Goal: Information Seeking & Learning: Learn about a topic

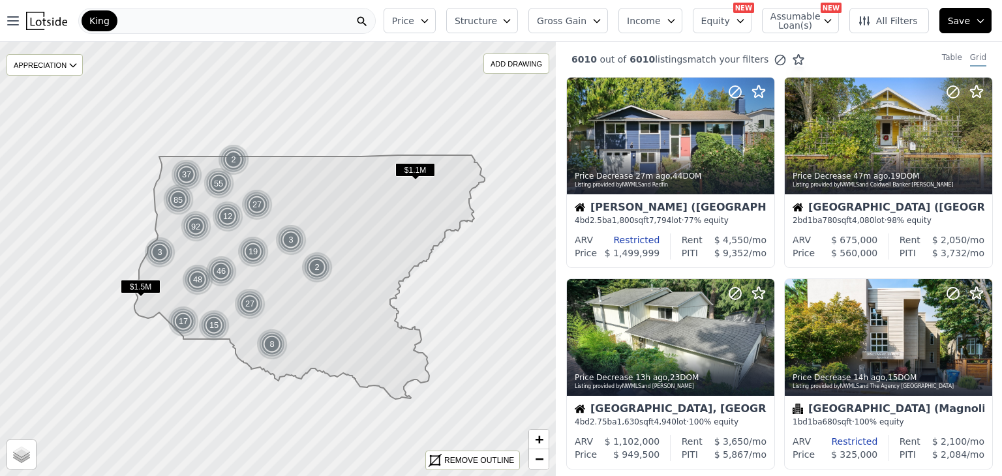
click at [436, 27] on button "Price" at bounding box center [410, 20] width 52 height 25
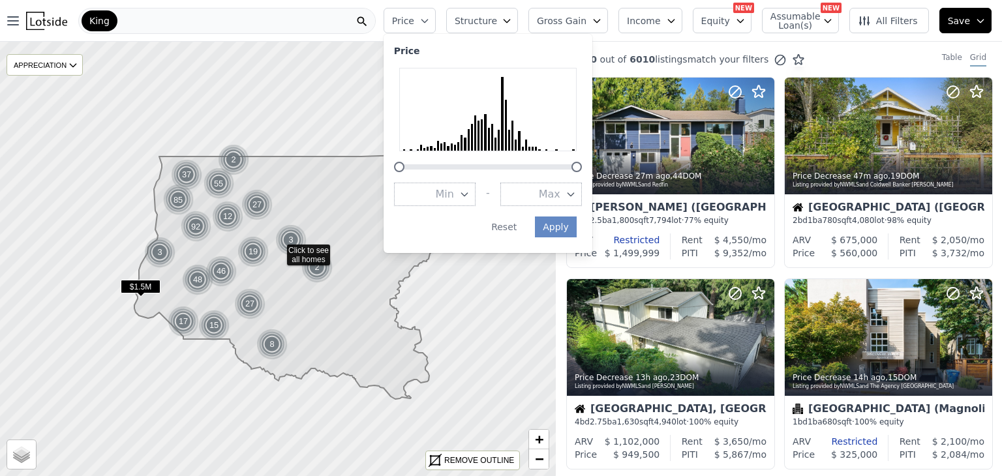
click at [454, 200] on span "Min" at bounding box center [445, 195] width 18 height 16
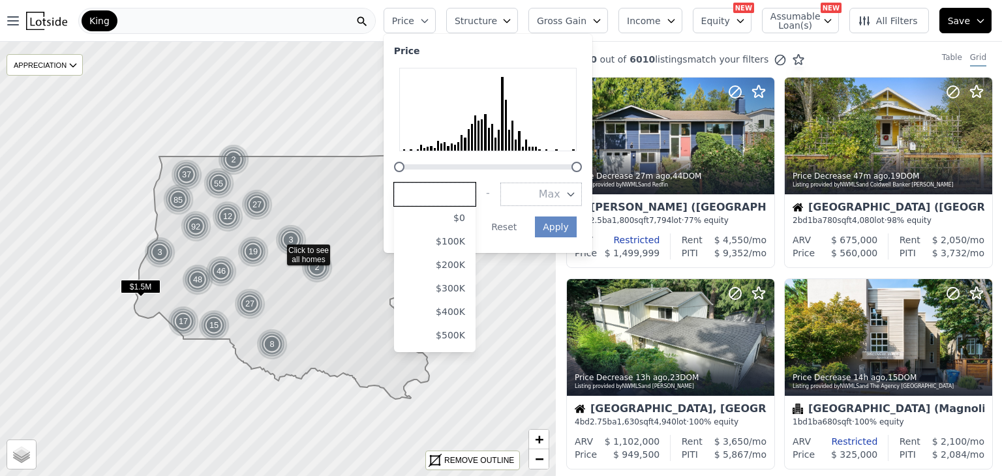
click at [472, 200] on input "number" at bounding box center [435, 194] width 82 height 23
type input "300000"
click at [540, 196] on button "Max" at bounding box center [541, 194] width 82 height 23
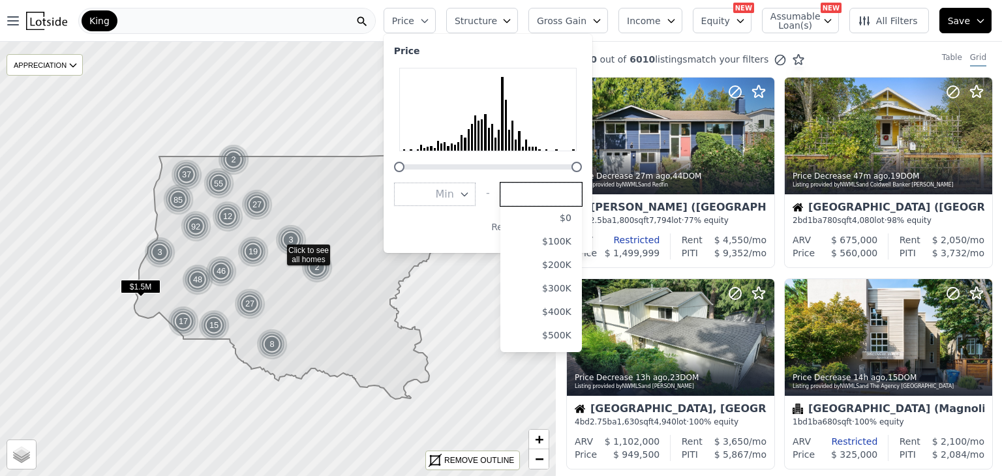
click at [540, 196] on input "number" at bounding box center [541, 194] width 82 height 23
type input "900000"
click at [457, 194] on button "Min" at bounding box center [435, 194] width 82 height 23
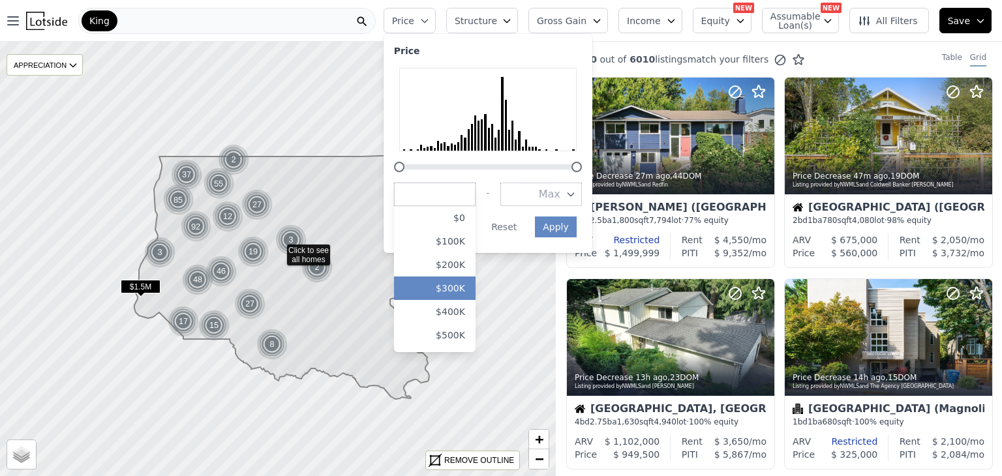
click at [454, 294] on button "$300K" at bounding box center [435, 288] width 82 height 23
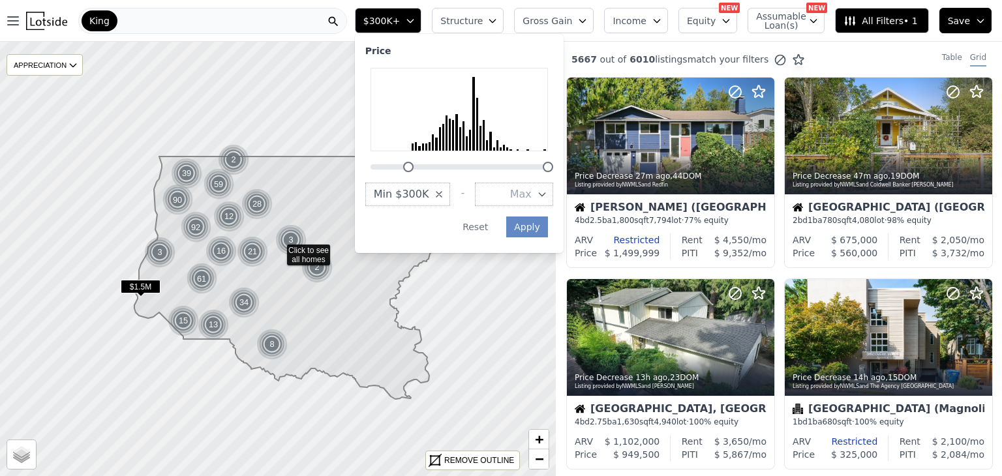
click at [547, 196] on icon "button" at bounding box center [542, 194] width 10 height 10
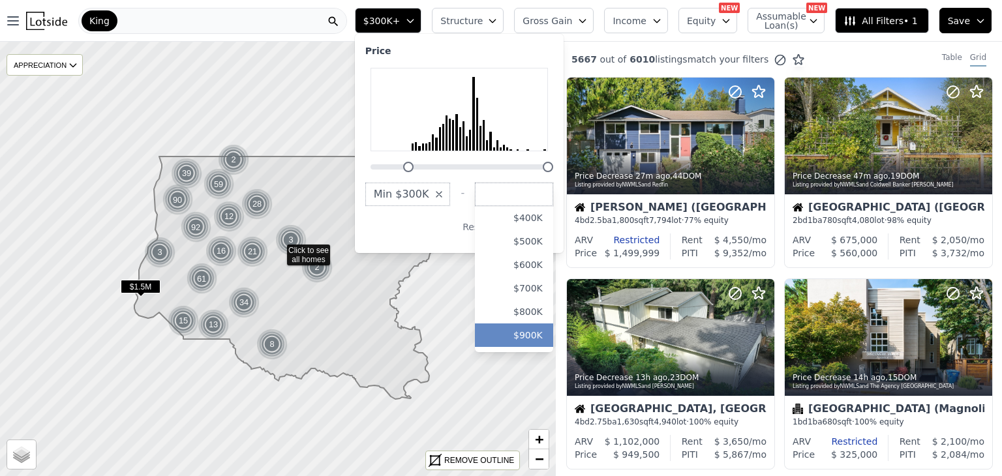
click at [553, 335] on button "$900K" at bounding box center [514, 335] width 78 height 23
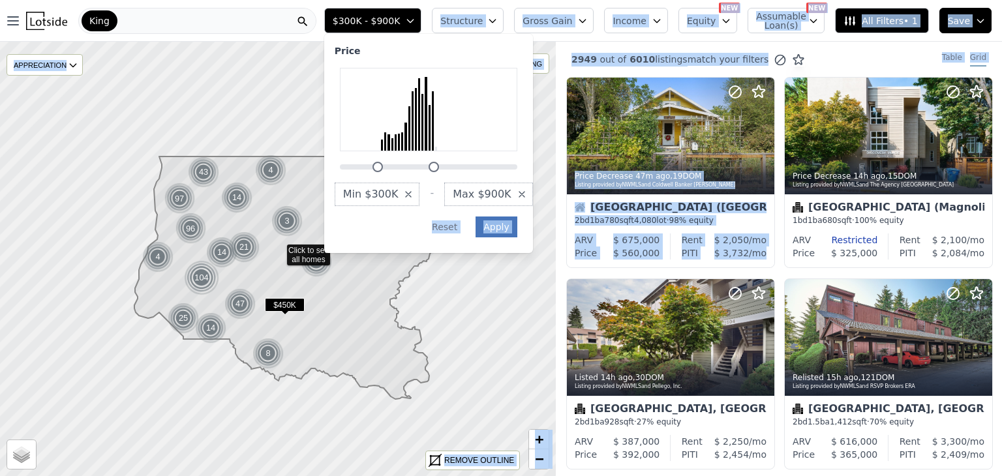
drag, startPoint x: 558, startPoint y: 335, endPoint x: 534, endPoint y: 233, distance: 105.4
click at [534, 233] on div "Open main menu King $300K - $900K Price Min $300K - Max $900K Apply Reset Struc…" at bounding box center [501, 238] width 1002 height 476
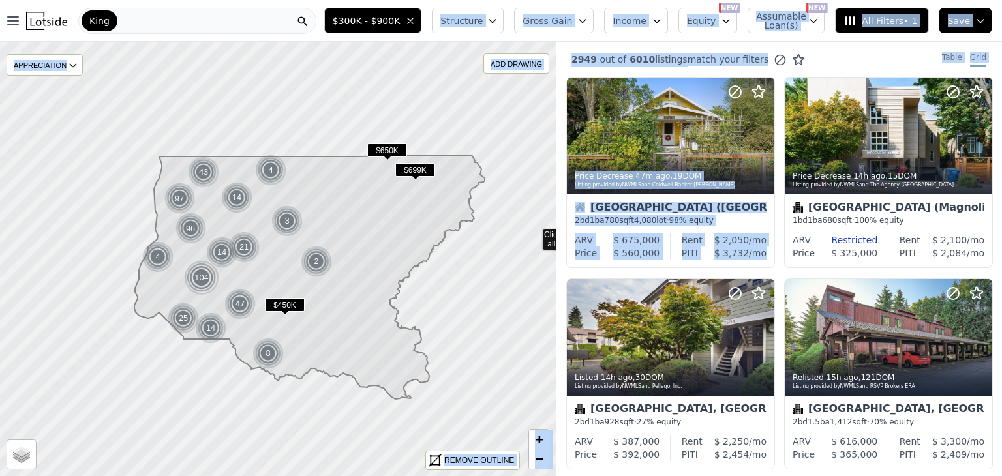
click at [534, 233] on icon at bounding box center [278, 258] width 671 height 525
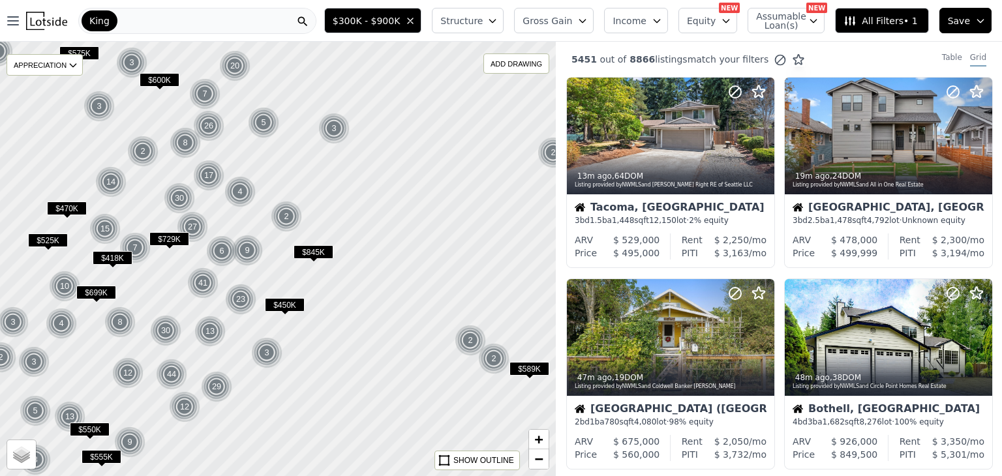
click at [498, 19] on icon "button" at bounding box center [492, 21] width 10 height 10
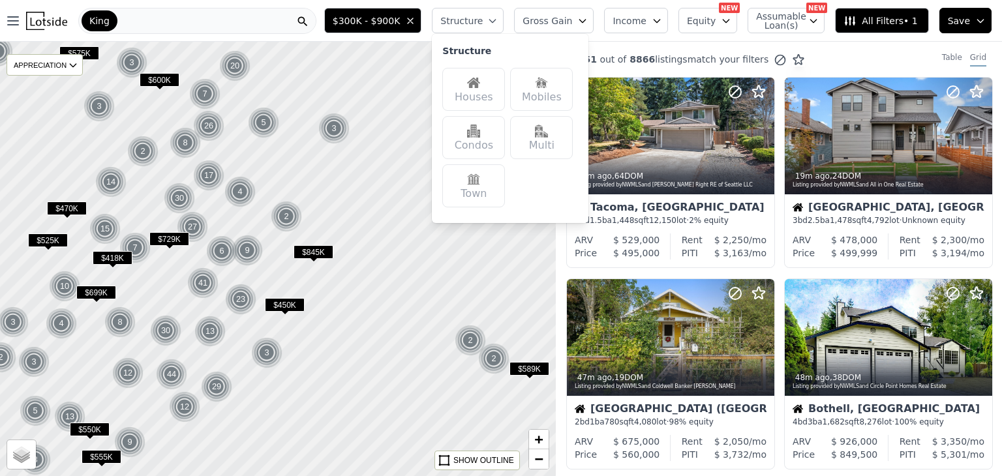
click at [503, 77] on div "Houses" at bounding box center [473, 89] width 63 height 43
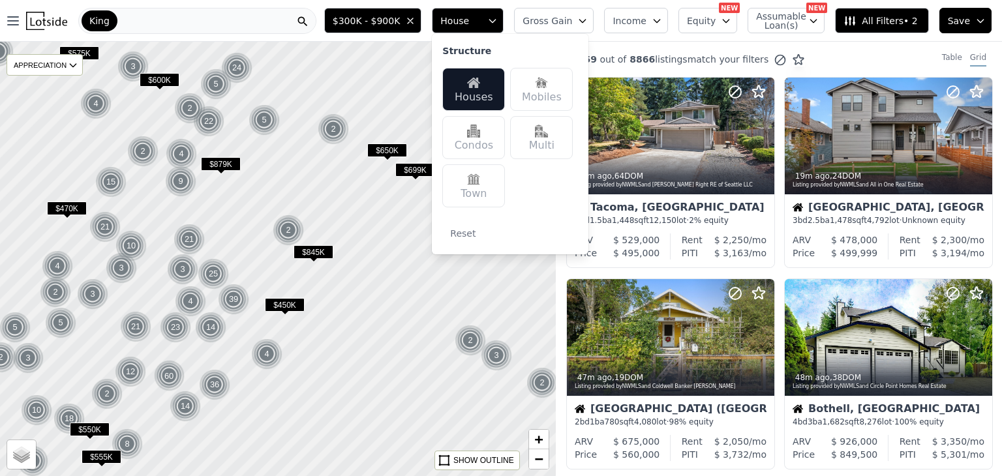
click at [498, 22] on icon "button" at bounding box center [492, 21] width 10 height 10
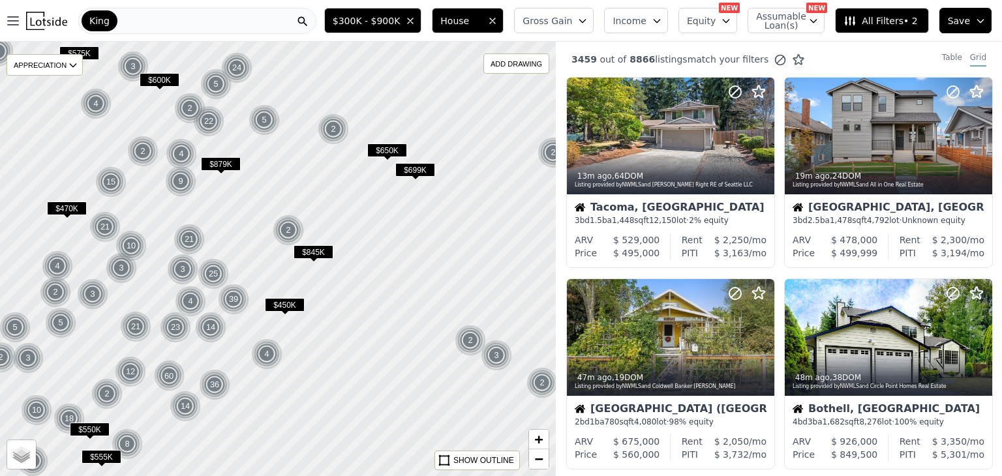
click at [866, 22] on span "All Filters • 2" at bounding box center [880, 20] width 74 height 13
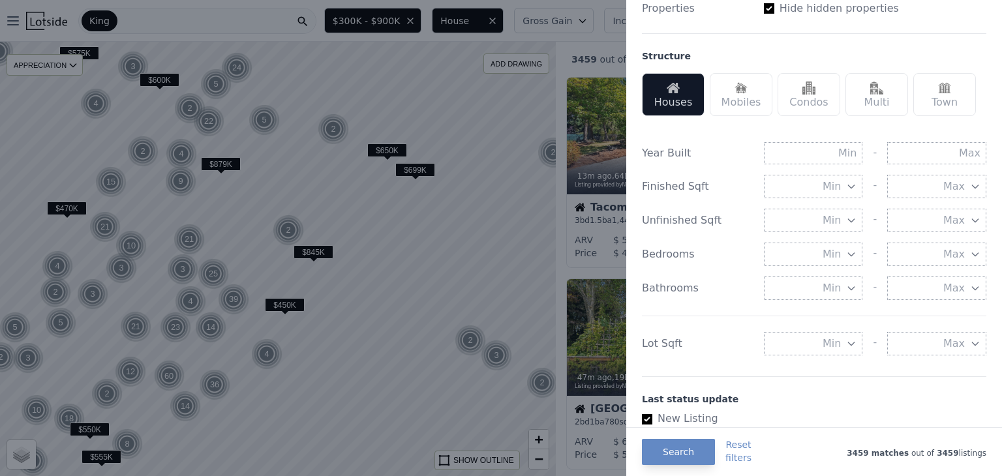
scroll to position [373, 0]
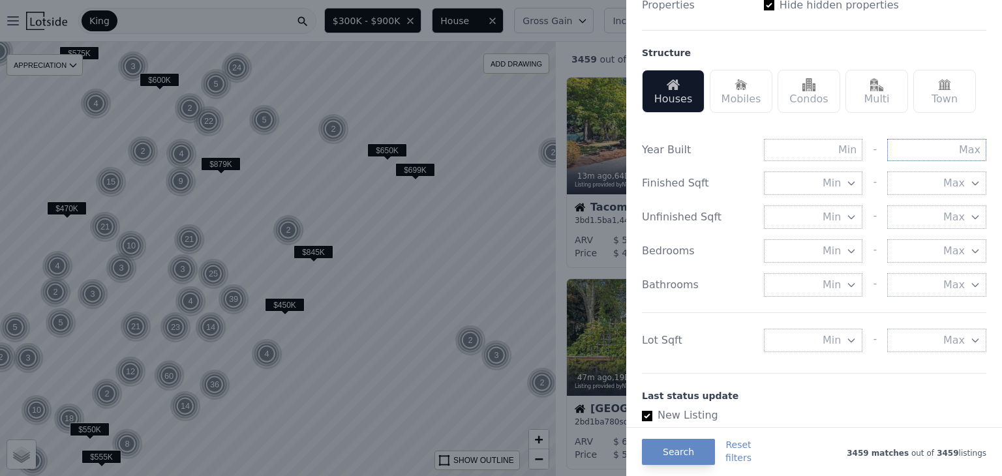
click at [900, 150] on input "text" at bounding box center [936, 150] width 99 height 22
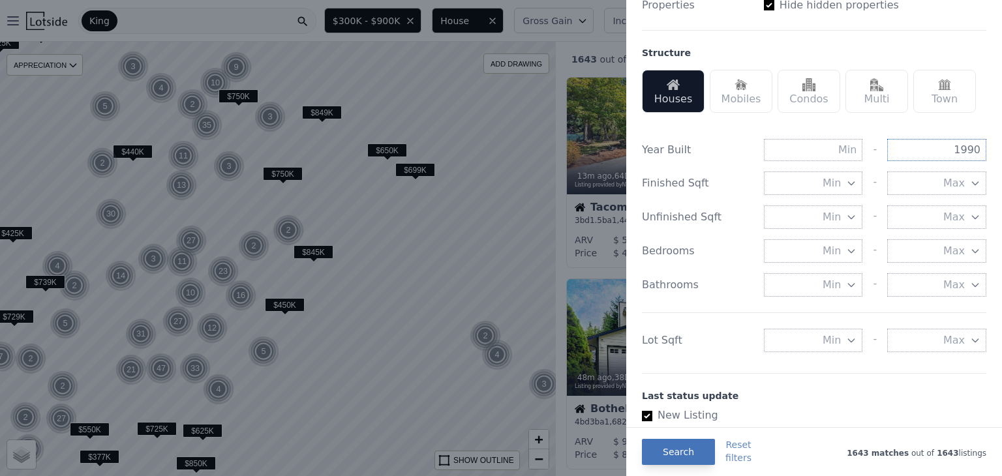
type input "1990"
click at [692, 449] on button "Search" at bounding box center [678, 452] width 73 height 26
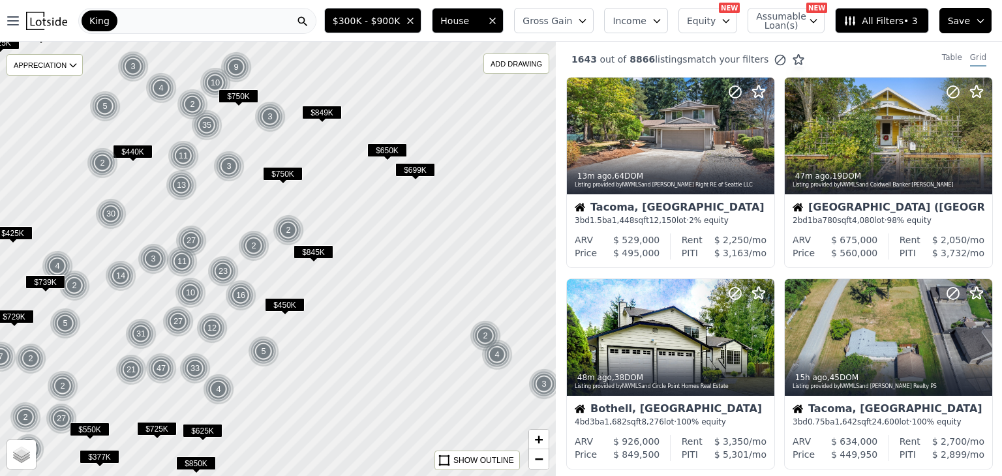
click at [588, 22] on button "Gross Gain" at bounding box center [554, 20] width 80 height 25
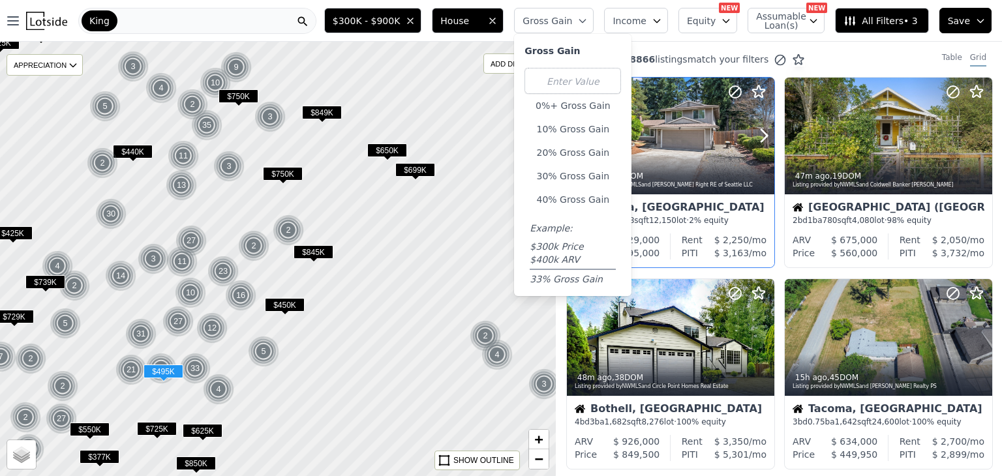
click at [747, 95] on div at bounding box center [746, 92] width 39 height 16
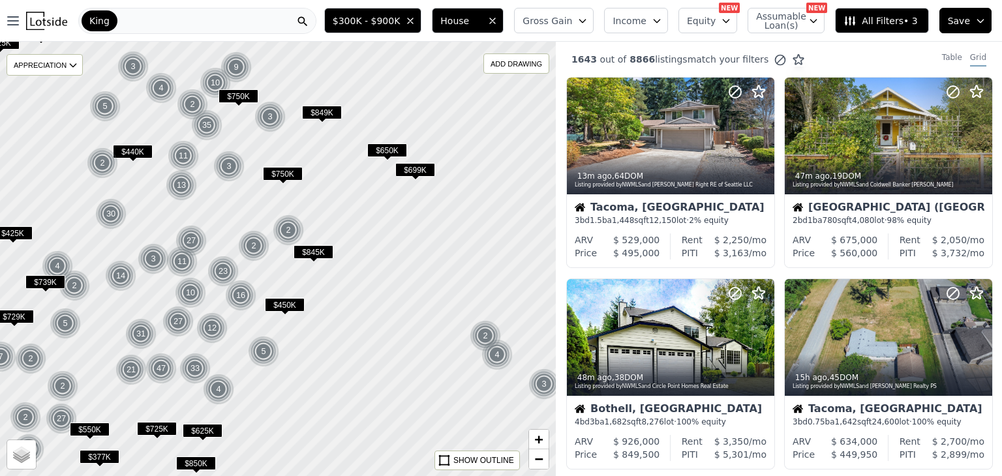
click at [587, 14] on button "Gross Gain" at bounding box center [554, 20] width 80 height 25
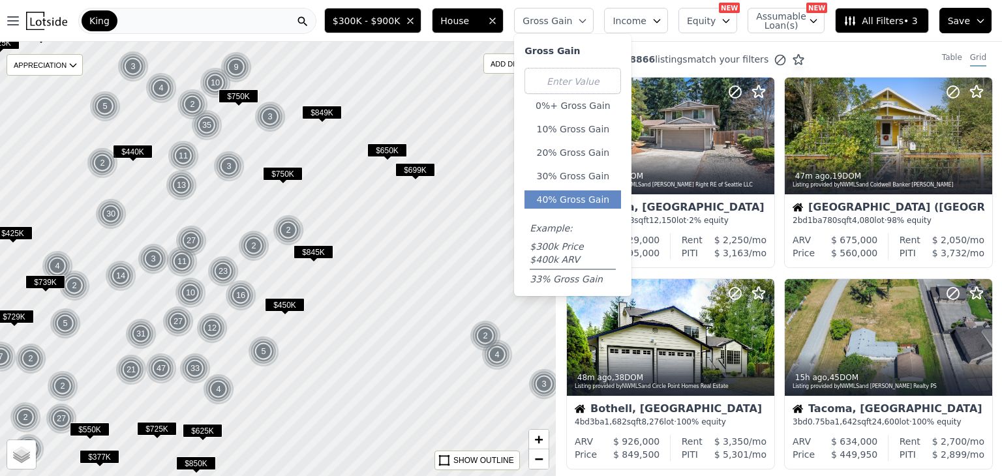
click at [590, 192] on button "40% Gross Gain" at bounding box center [572, 199] width 97 height 18
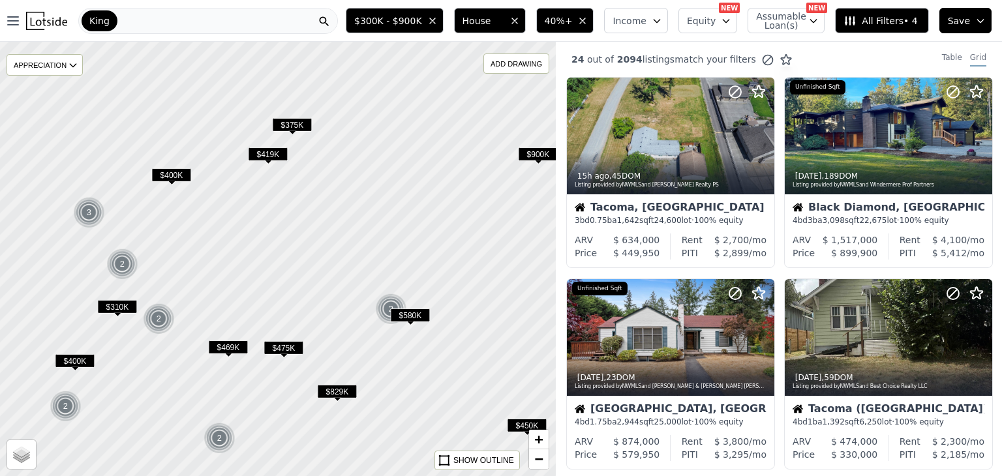
click at [117, 310] on span "$310K" at bounding box center [117, 307] width 40 height 14
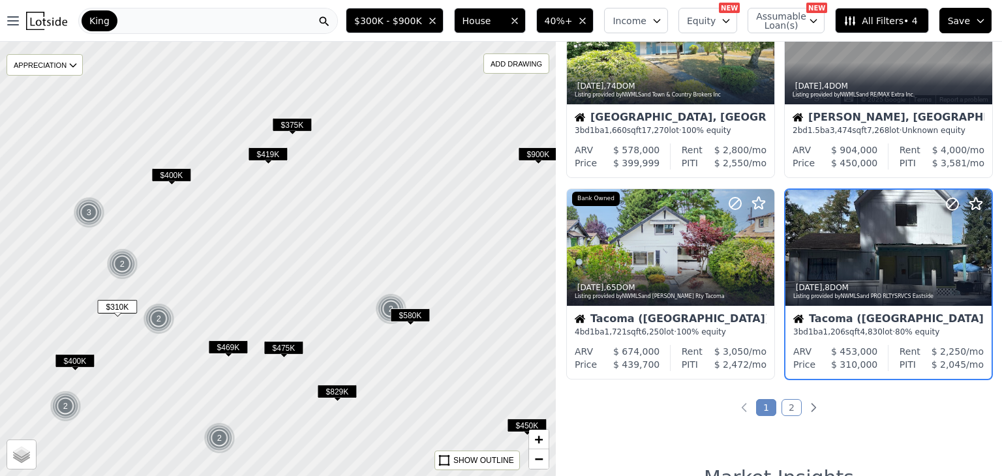
scroll to position [900, 0]
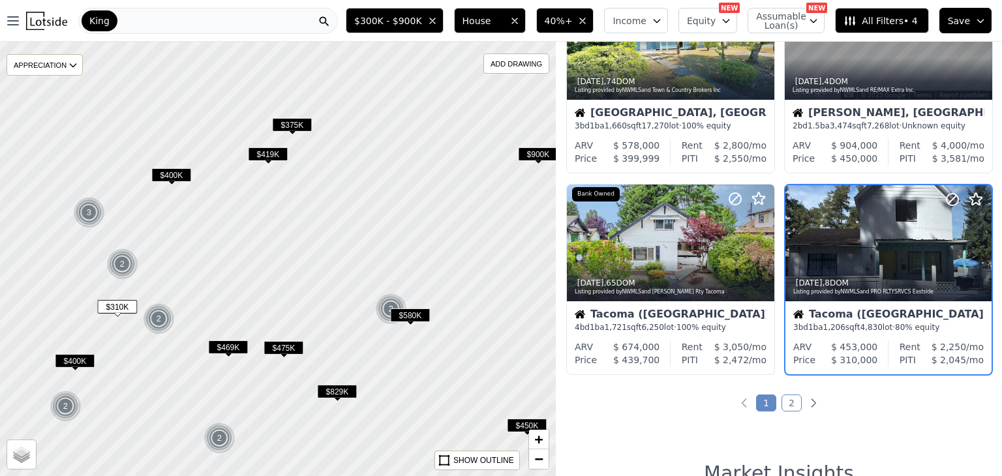
click at [924, 301] on div "2w ago , 8 DOM Listing provided by NWMLS and PRO RLTYSRVCS Eastside" at bounding box center [888, 285] width 206 height 31
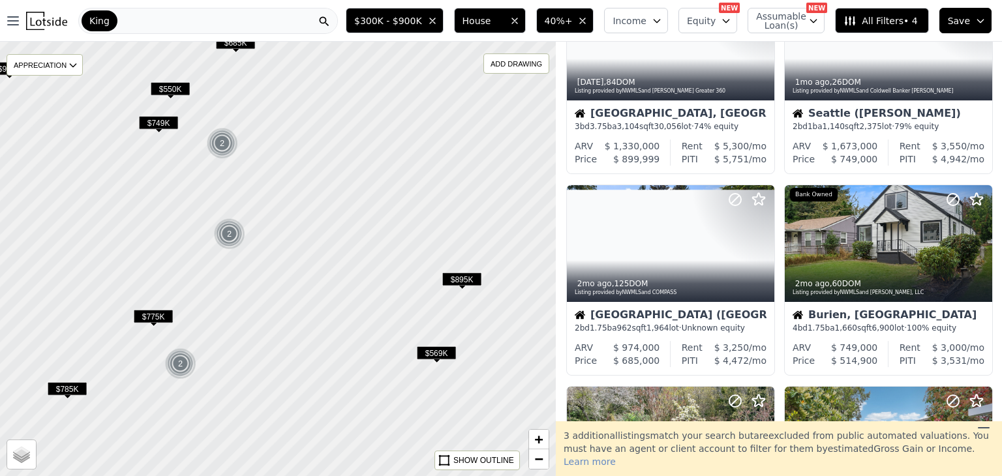
scroll to position [296, 0]
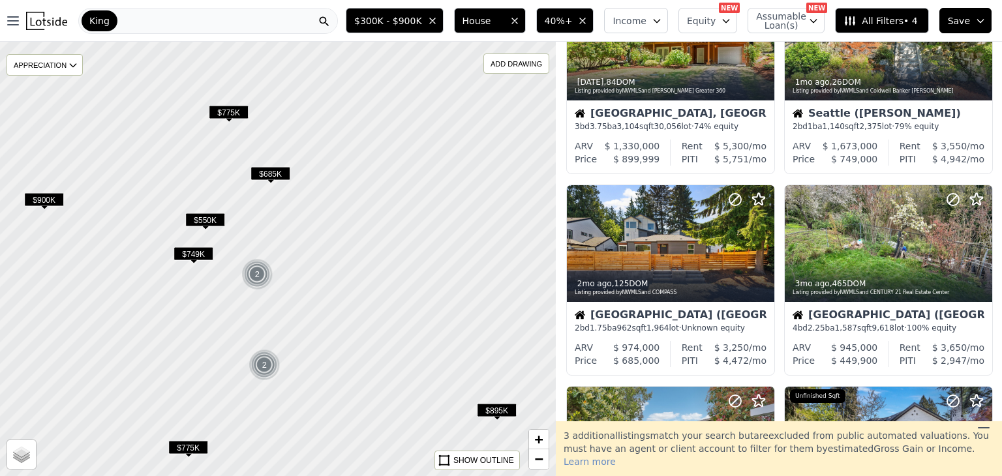
scroll to position [94, 0]
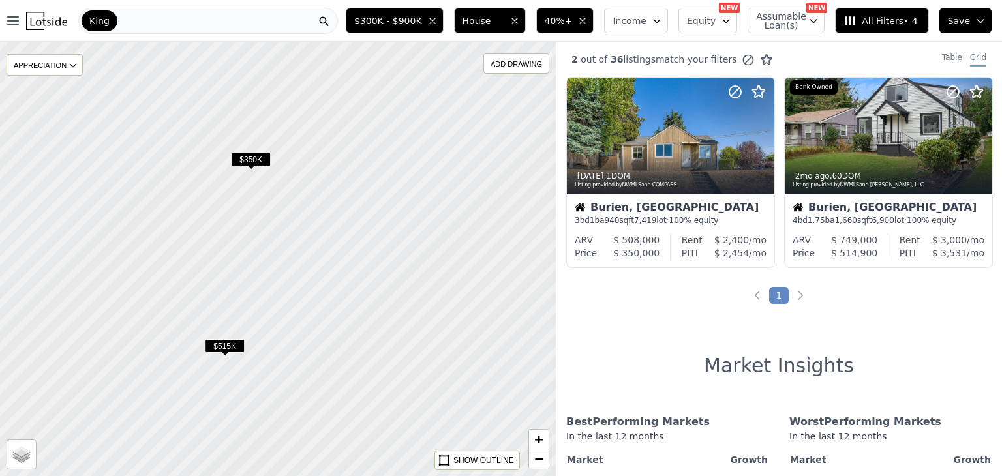
click at [245, 154] on span "$350K" at bounding box center [251, 160] width 40 height 14
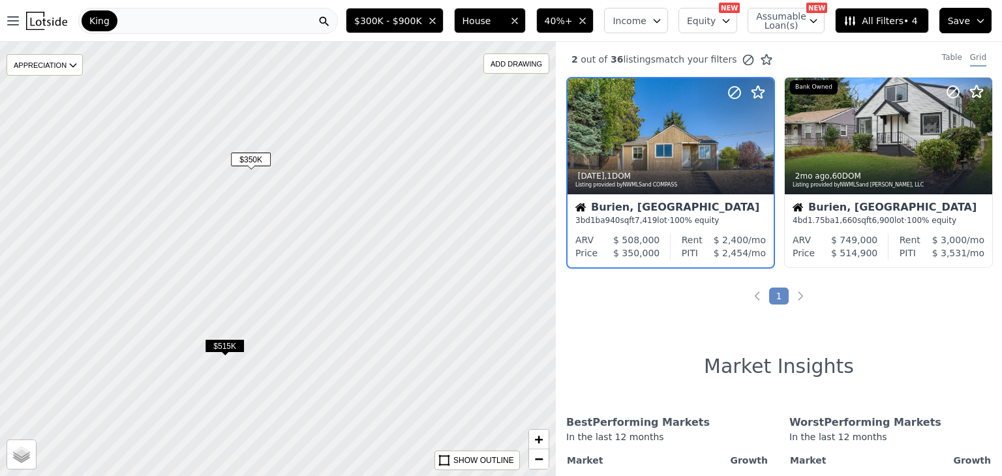
click at [740, 185] on div "Listing provided by NWMLS and COMPASS" at bounding box center [671, 185] width 192 height 8
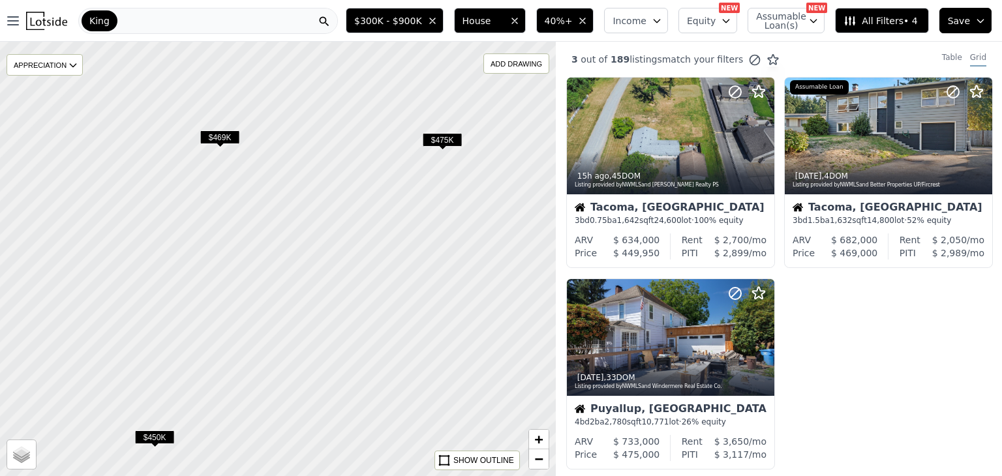
click at [218, 135] on span "$469K" at bounding box center [220, 137] width 40 height 14
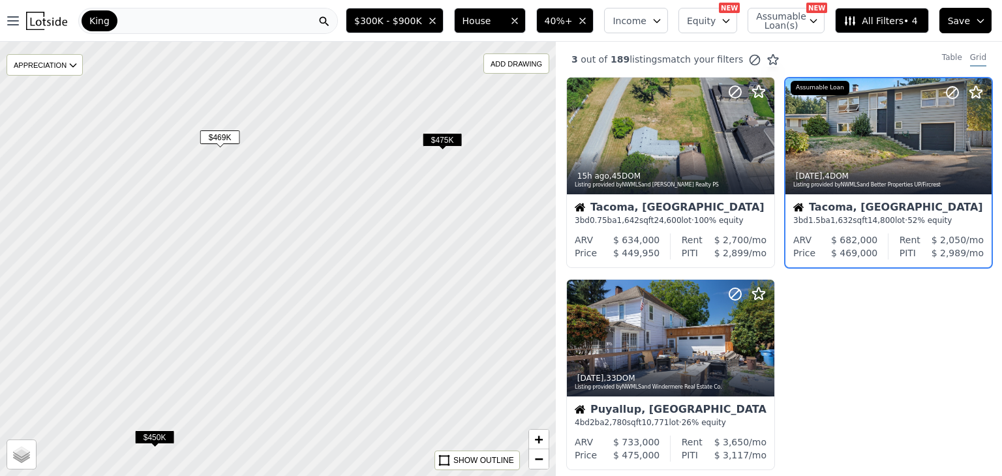
click at [918, 199] on div "Tacoma, WA 3 bd 1.5 ba 1,632 sqft 14,800 lot · 52% equity" at bounding box center [888, 213] width 206 height 39
click at [751, 175] on div "15h ago , 45 DOM" at bounding box center [671, 176] width 193 height 10
click at [662, 189] on div "15h ago , 45 DOM Listing provided by NWMLS and Keller Williams Realty PS" at bounding box center [670, 178] width 207 height 31
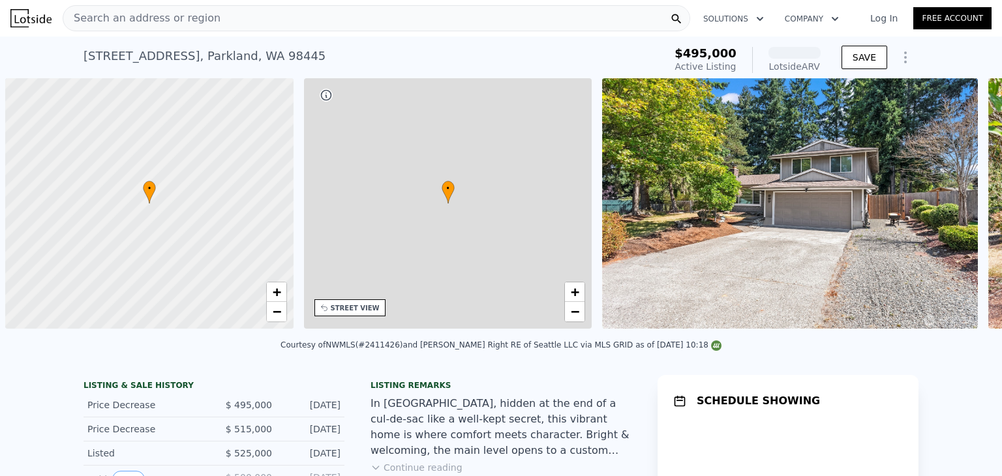
scroll to position [0, 5]
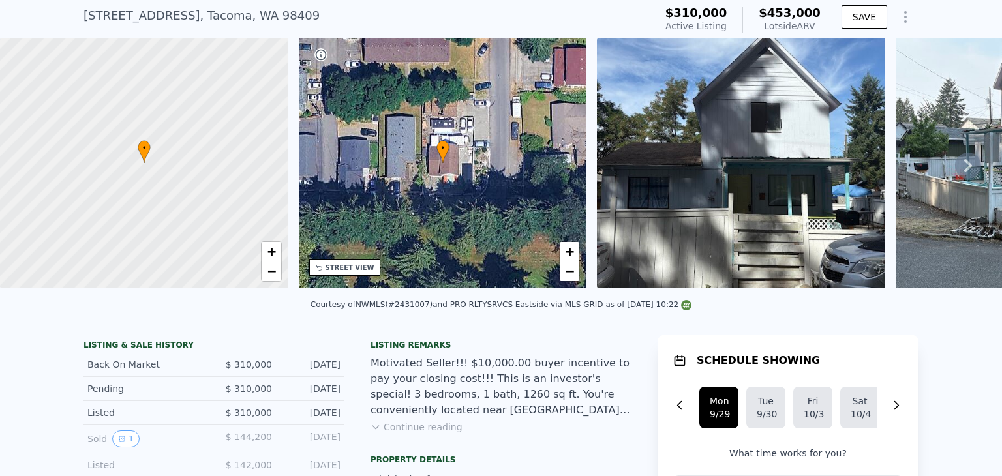
scroll to position [5, 0]
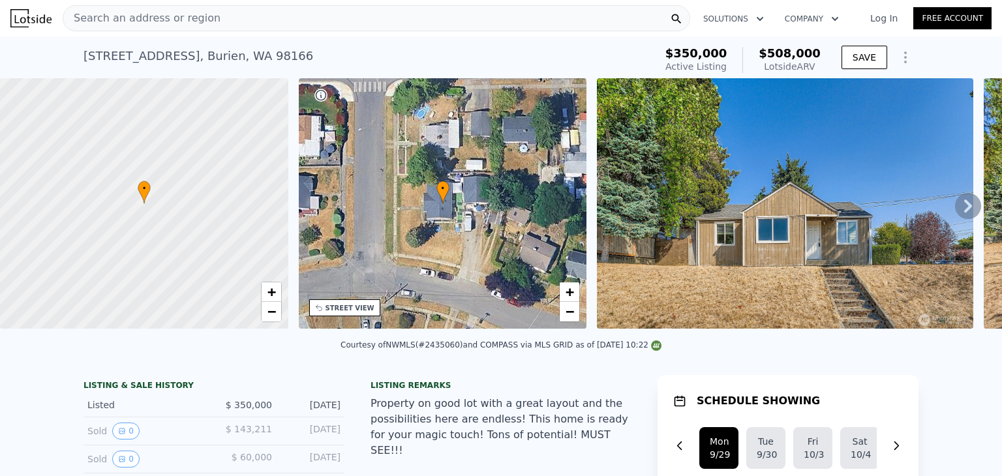
click at [955, 209] on icon at bounding box center [968, 206] width 26 height 26
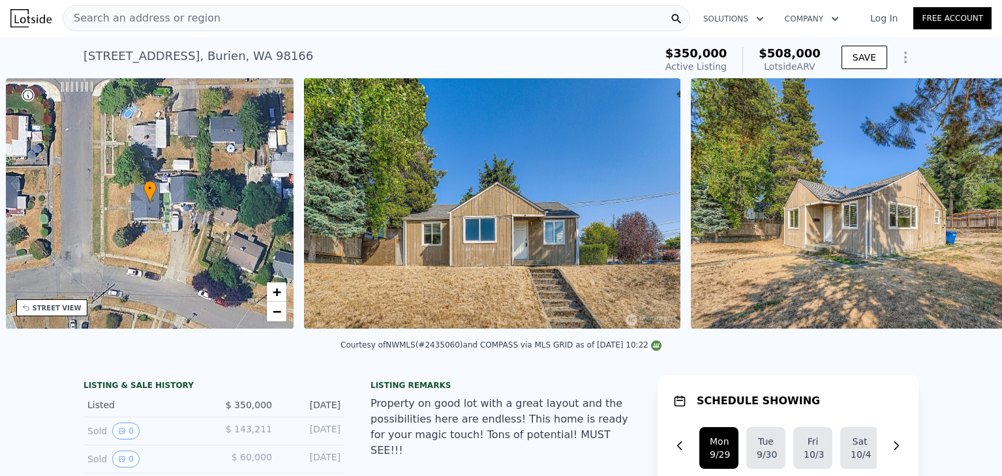
scroll to position [0, 303]
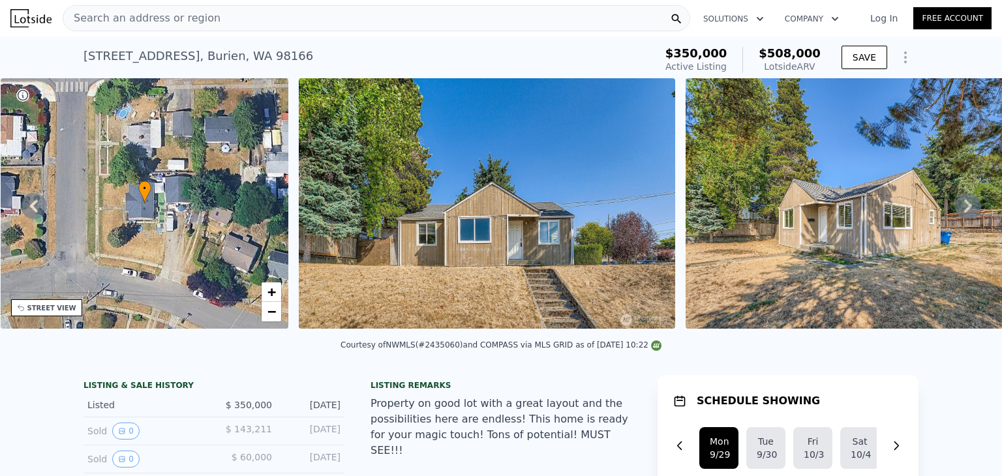
click at [964, 213] on icon at bounding box center [968, 206] width 8 height 13
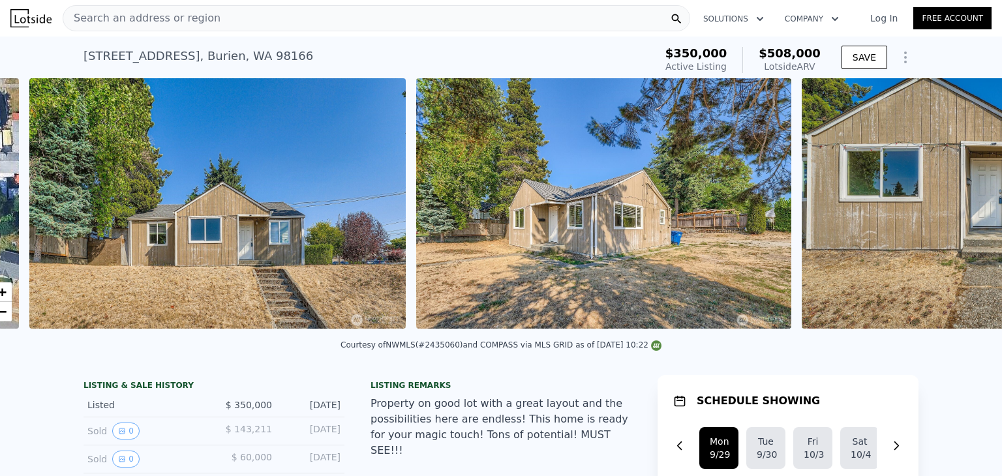
scroll to position [0, 597]
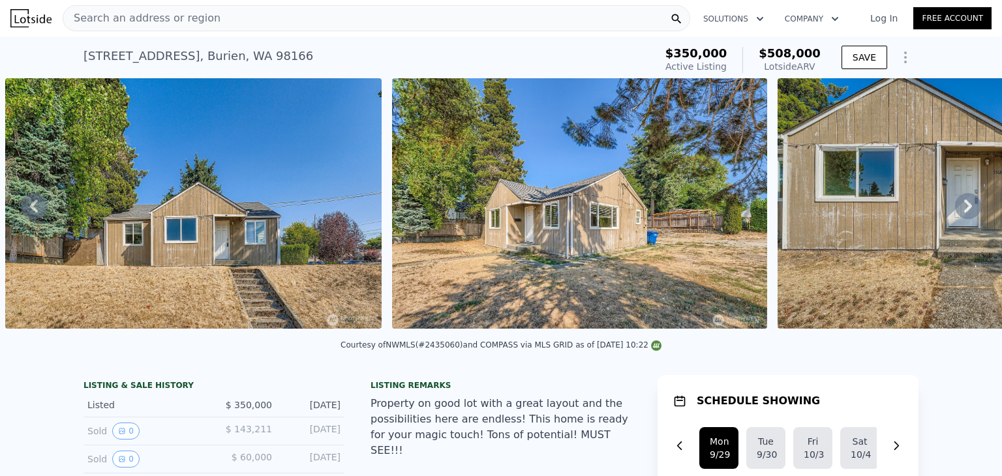
click at [956, 210] on icon at bounding box center [968, 206] width 26 height 26
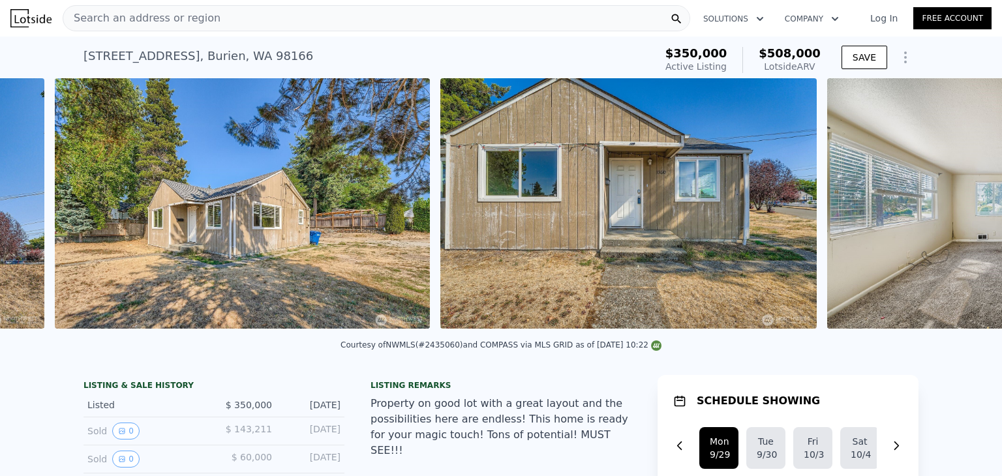
scroll to position [0, 983]
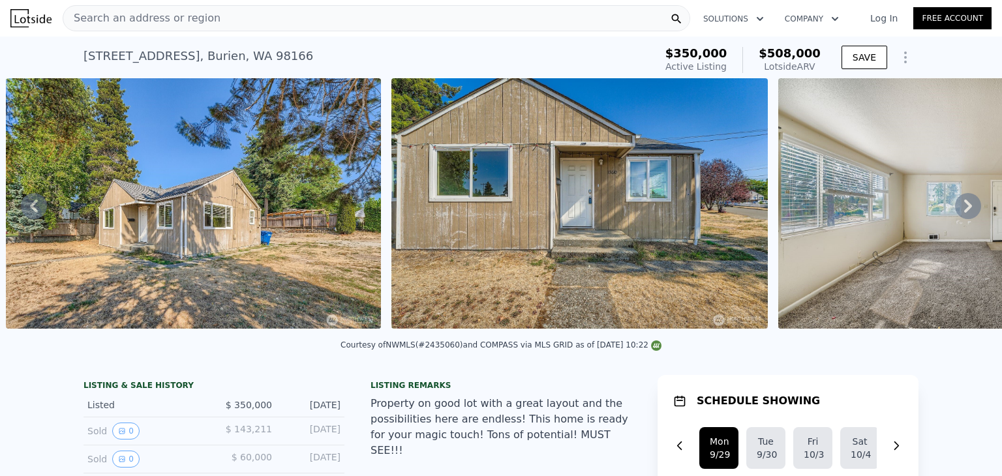
click at [956, 211] on icon at bounding box center [968, 206] width 26 height 26
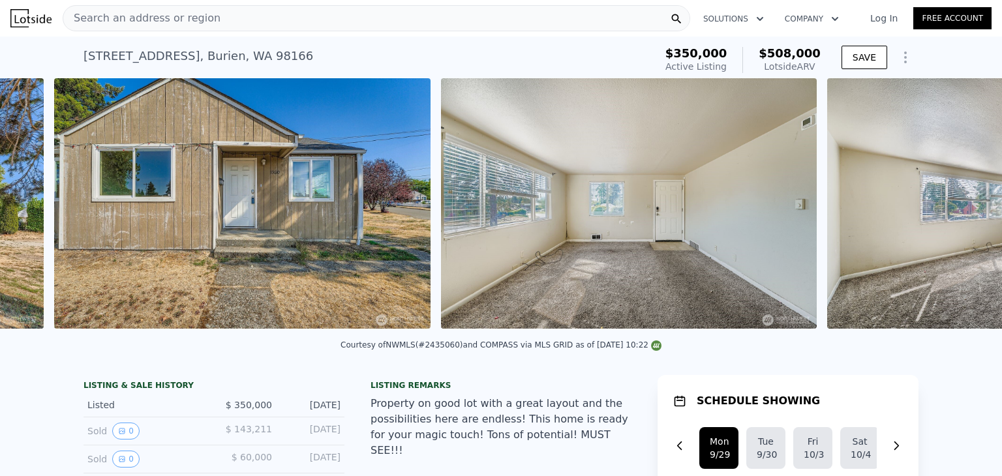
scroll to position [0, 1369]
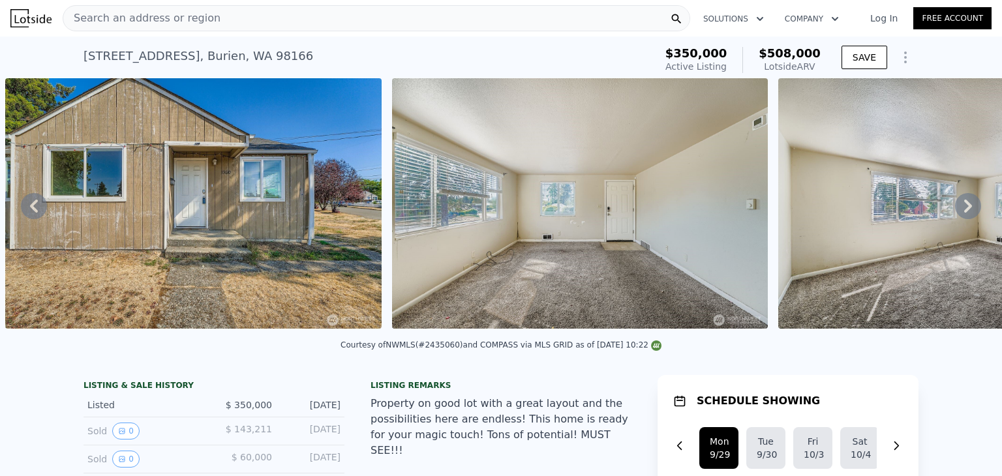
click at [964, 213] on icon at bounding box center [968, 206] width 8 height 13
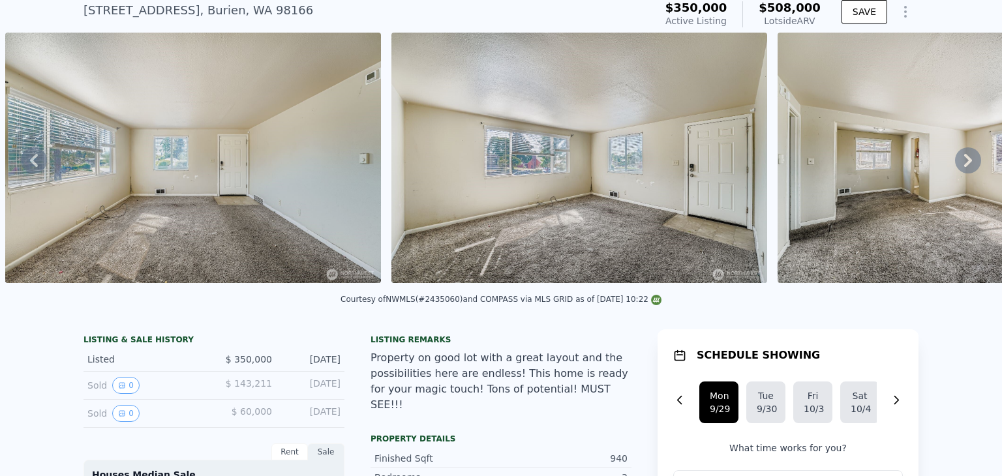
scroll to position [5, 0]
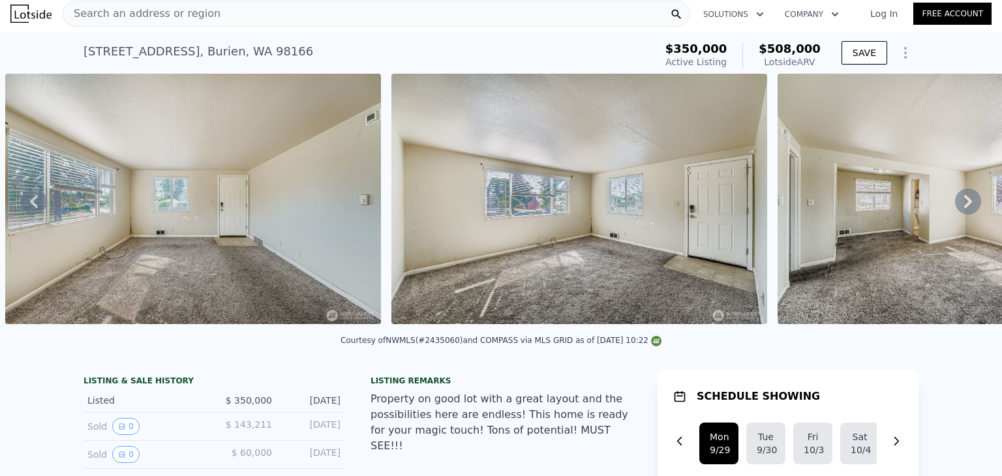
click at [43, 211] on icon at bounding box center [34, 202] width 26 height 26
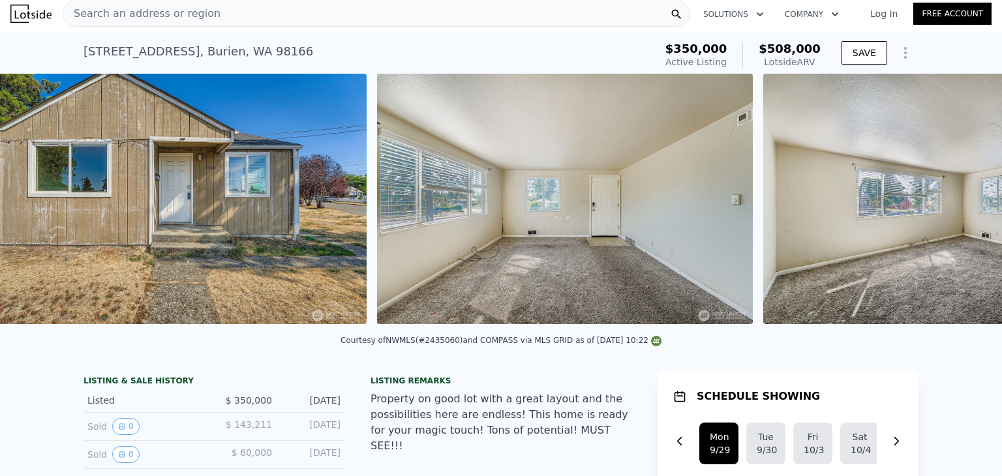
click at [41, 204] on img at bounding box center [178, 199] width 376 height 250
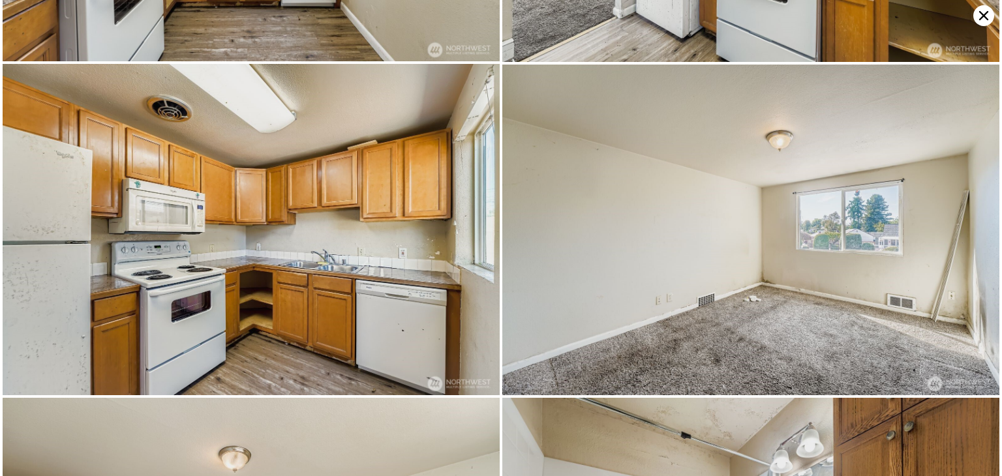
scroll to position [0, 0]
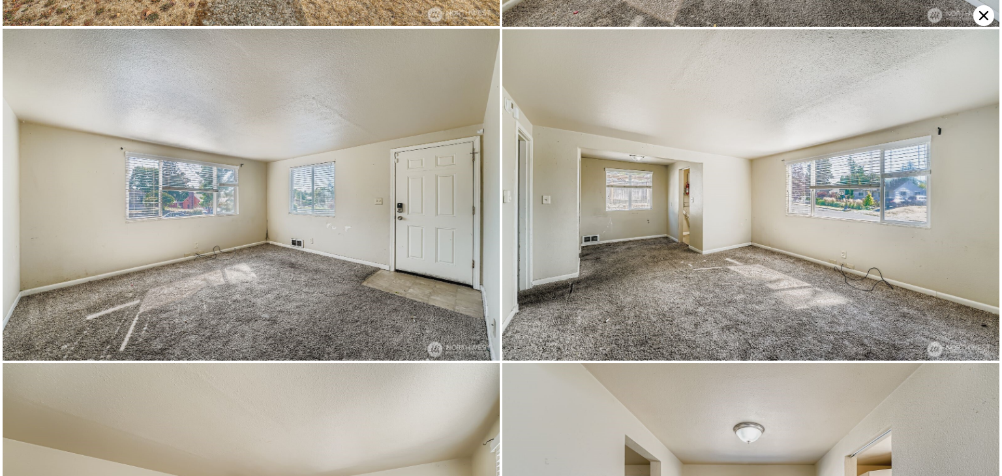
click at [976, 10] on icon at bounding box center [983, 15] width 21 height 21
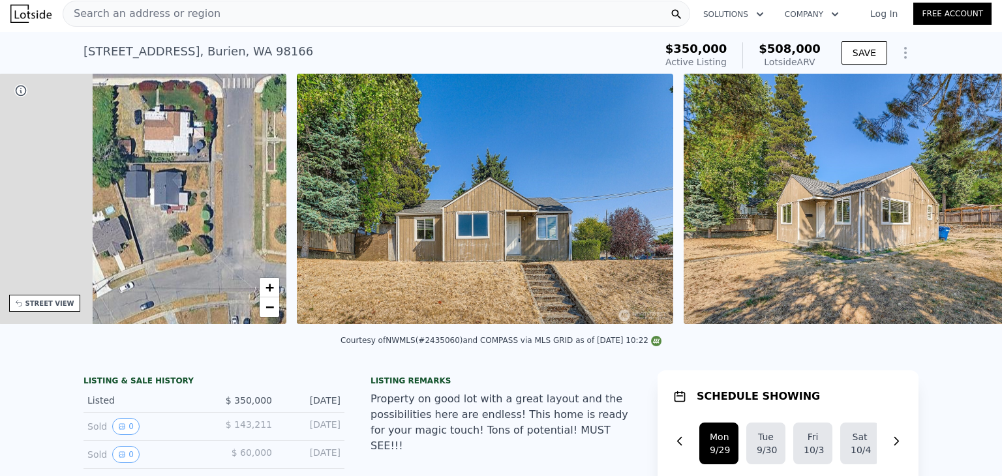
scroll to position [0, 303]
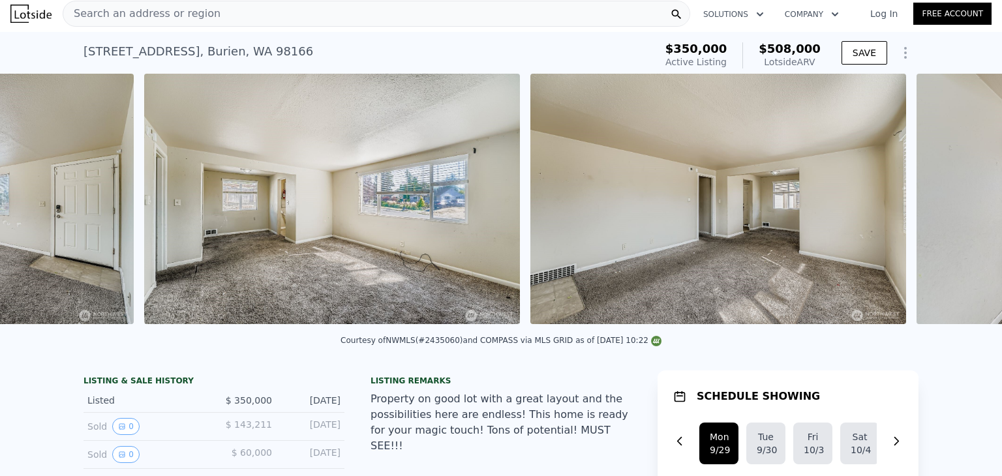
click at [697, 262] on img at bounding box center [718, 199] width 376 height 250
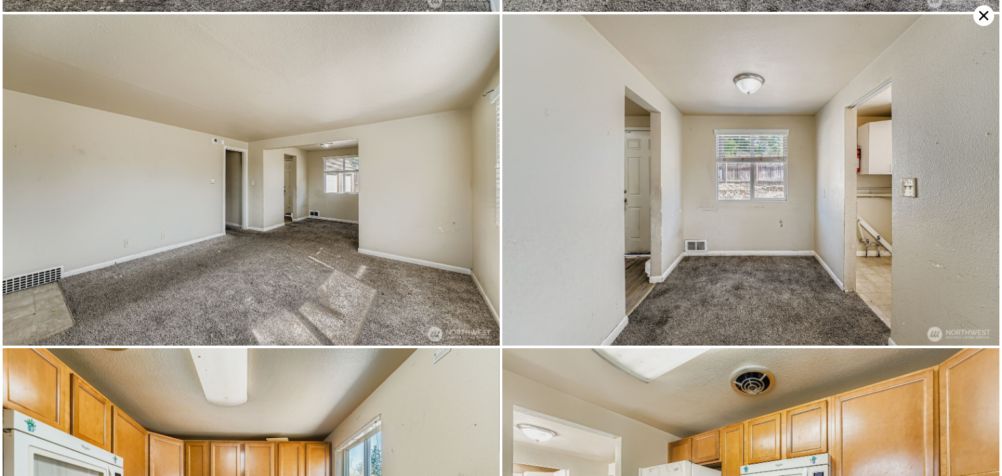
scroll to position [992, 0]
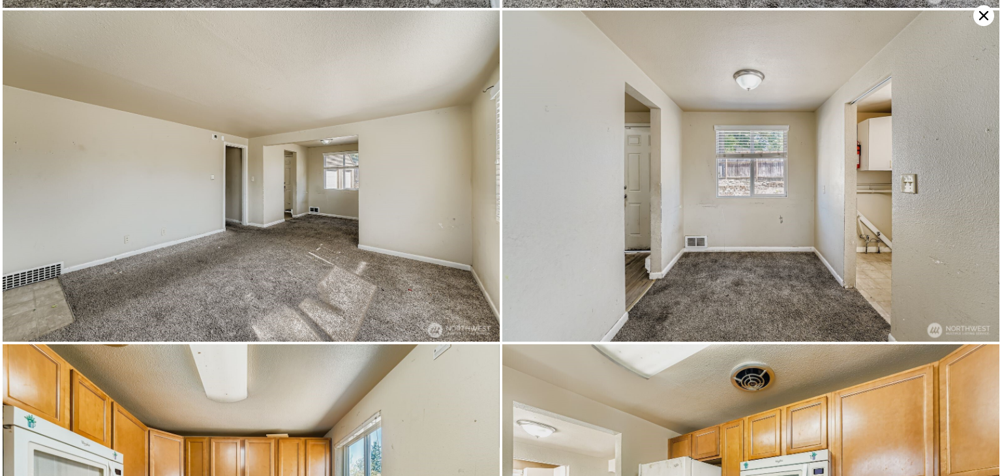
click at [456, 277] on img at bounding box center [251, 175] width 497 height 331
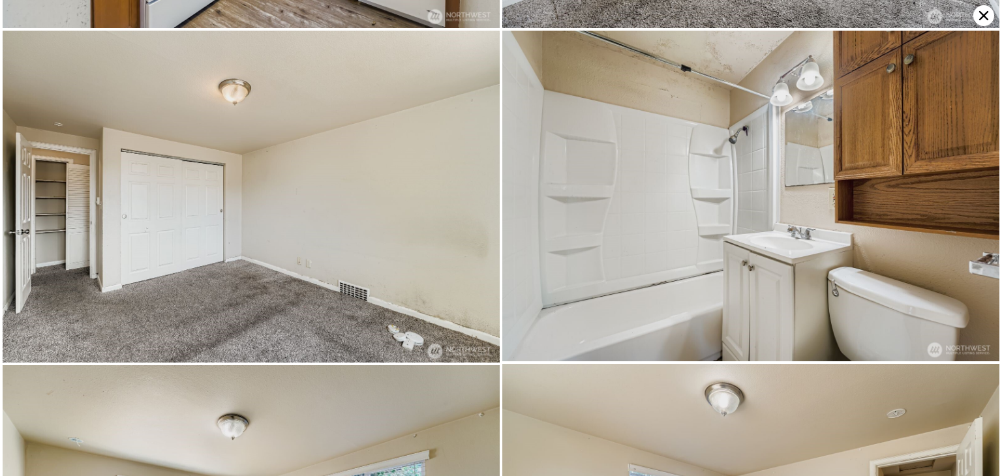
scroll to position [1983, 0]
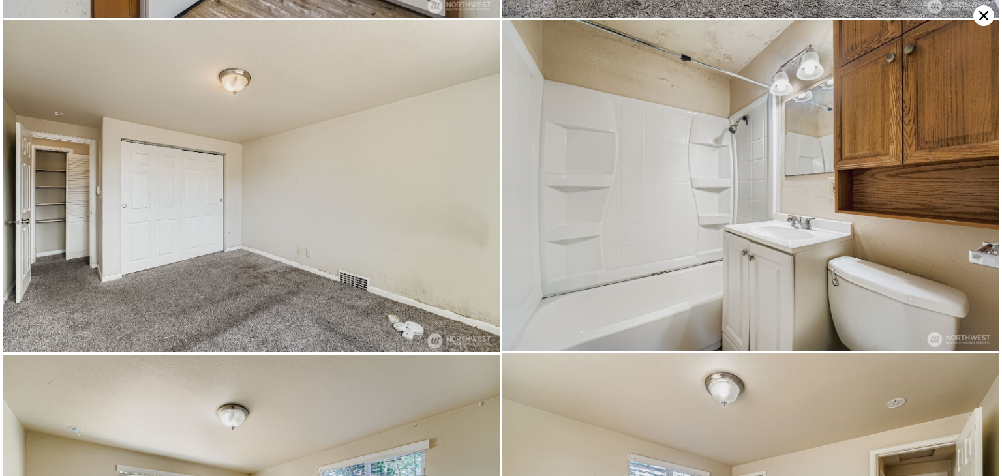
click at [976, 20] on icon at bounding box center [983, 15] width 21 height 21
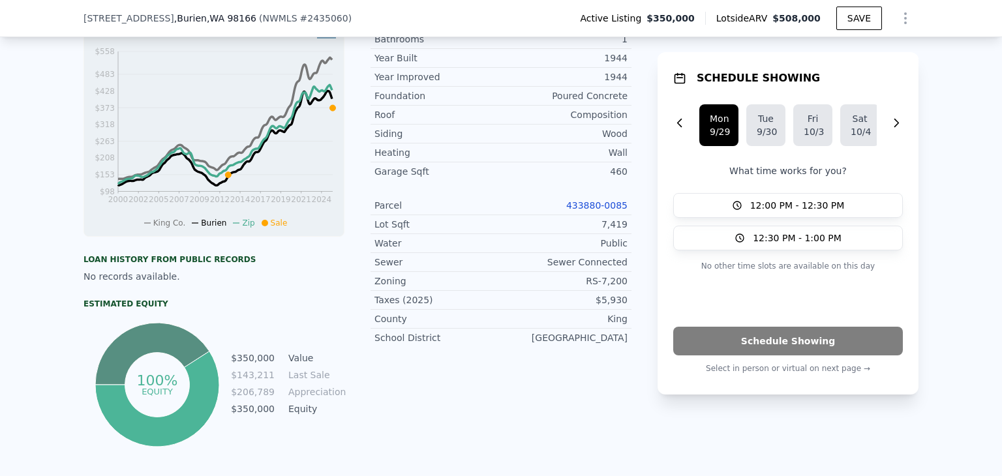
scroll to position [499, 0]
click at [938, 240] on div "LISTING & SALE HISTORY Listed $ 350,000 Sep 22, 2025 Sold 0 $ 143,211 Mar 31, 2…" at bounding box center [501, 184] width 1002 height 646
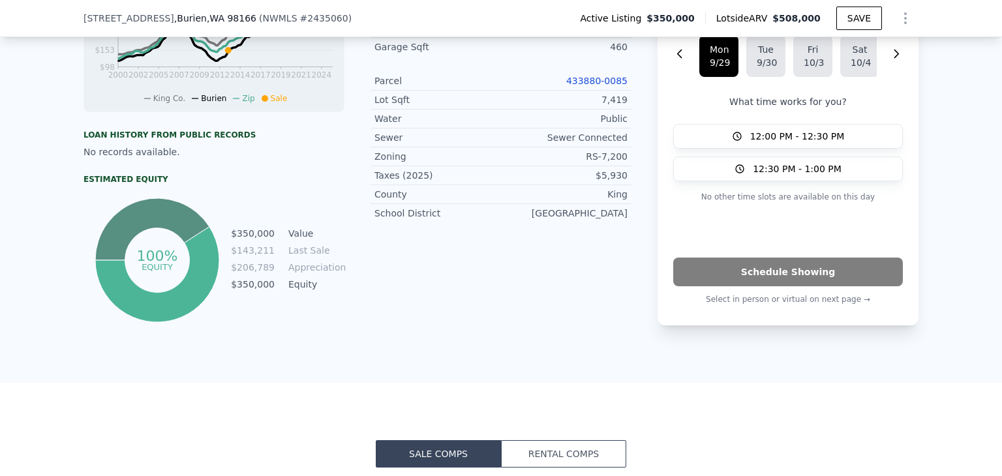
scroll to position [601, 0]
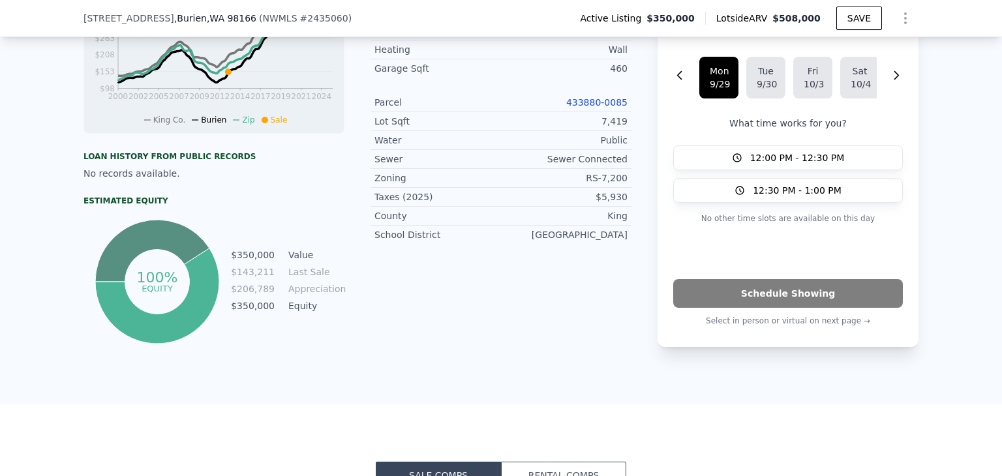
click at [598, 97] on link "433880-0085" at bounding box center [596, 102] width 61 height 10
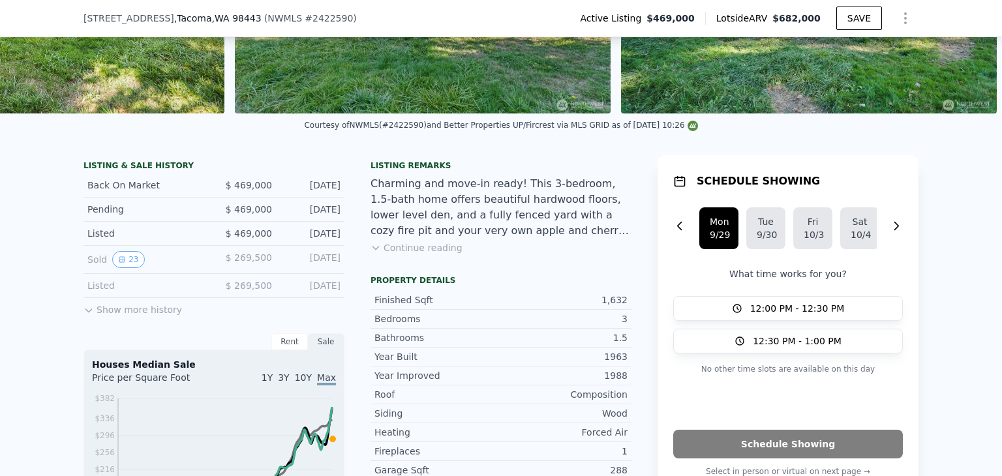
scroll to position [213, 0]
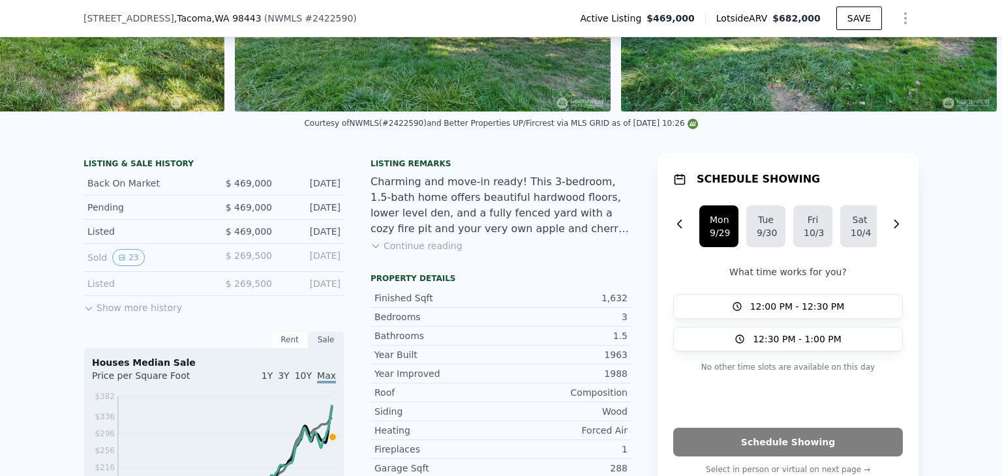
click at [416, 252] on button "Continue reading" at bounding box center [417, 245] width 92 height 13
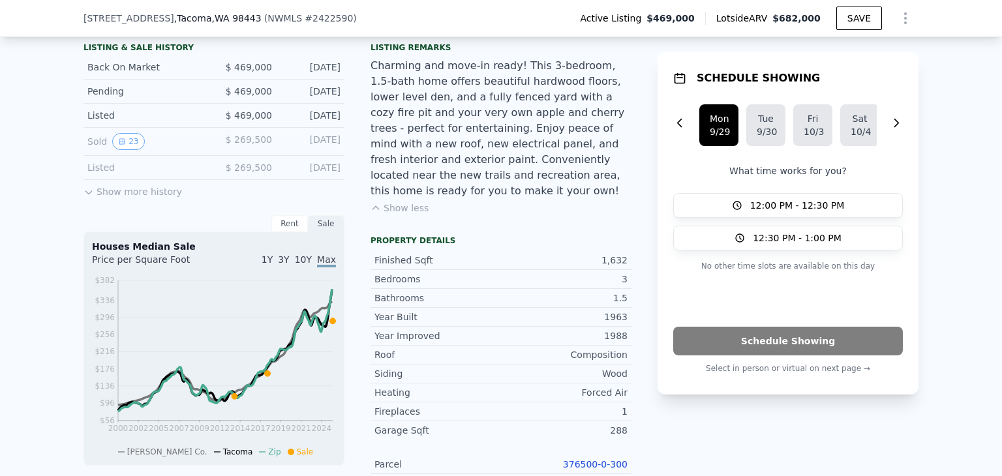
scroll to position [332, 0]
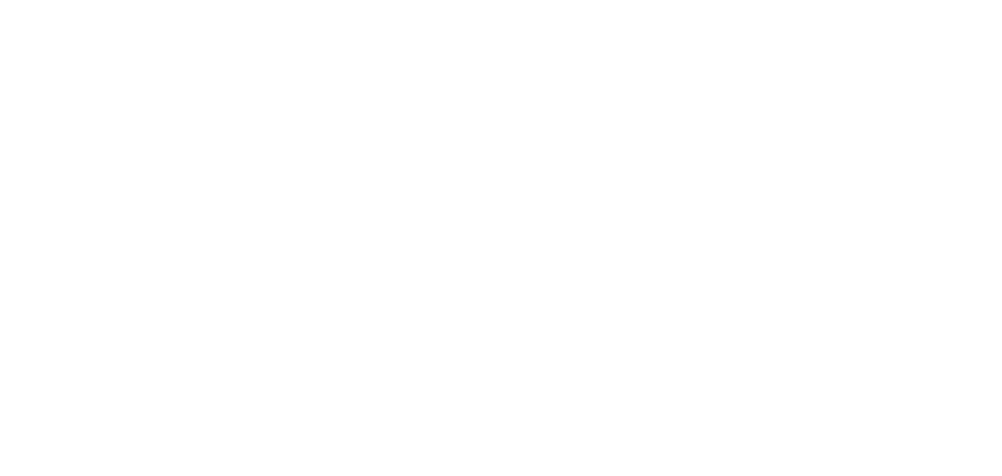
click at [159, 186] on div at bounding box center [501, 238] width 1002 height 476
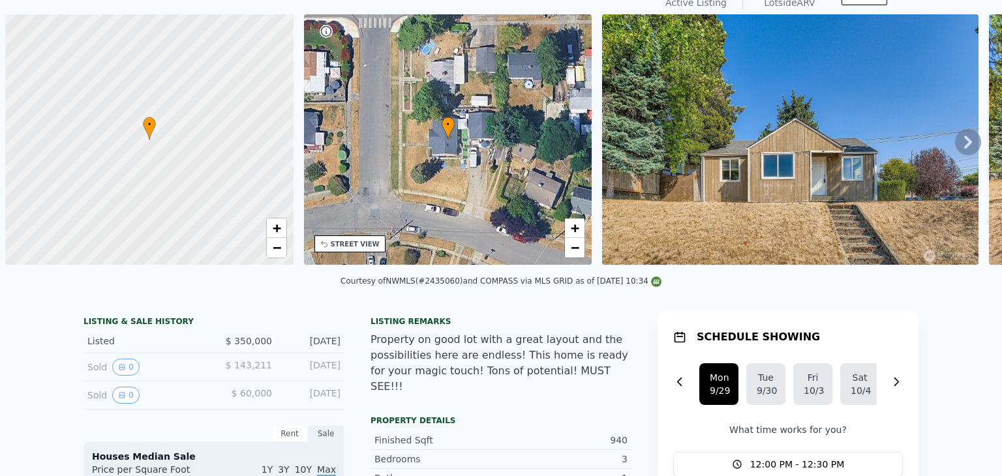
scroll to position [5, 0]
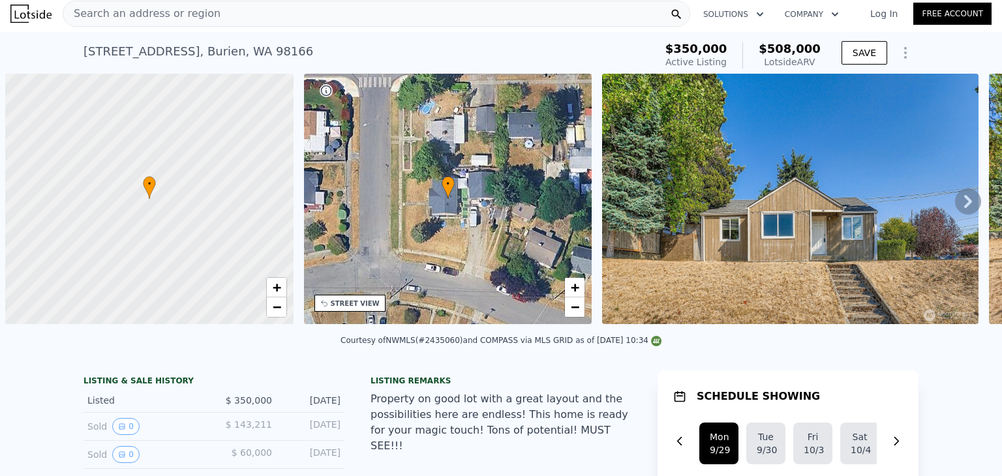
click at [903, 50] on icon "Show Options" at bounding box center [906, 53] width 16 height 16
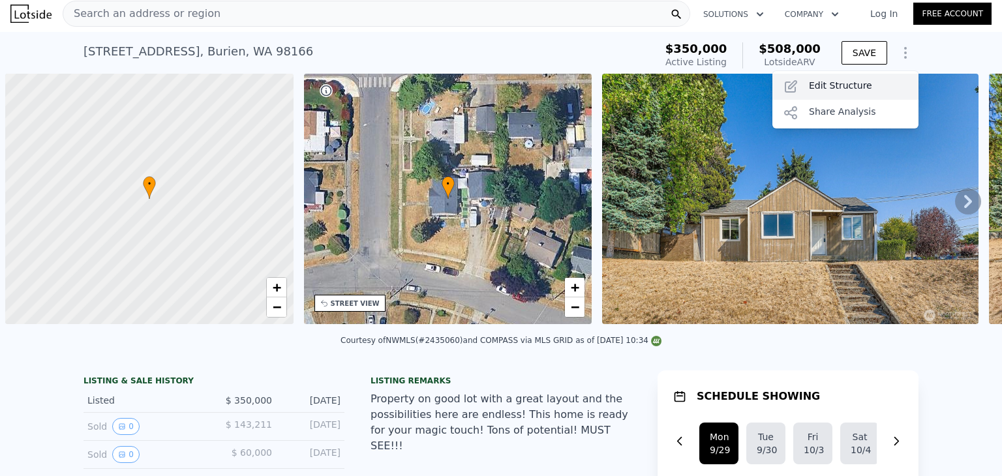
click at [858, 87] on div "Edit Structure" at bounding box center [845, 87] width 146 height 26
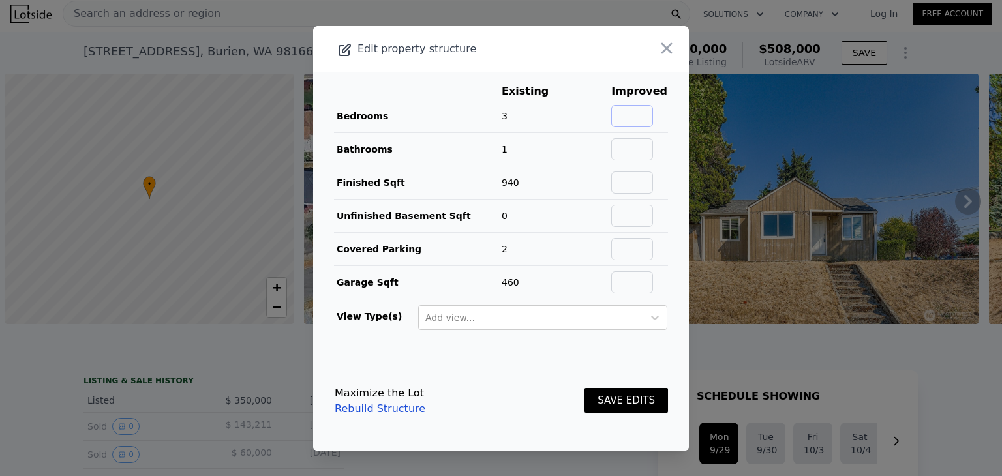
click at [641, 118] on input "text" at bounding box center [632, 116] width 42 height 22
type input "2"
click at [632, 151] on input "text" at bounding box center [632, 149] width 42 height 22
type input "2"
click at [632, 186] on input "text" at bounding box center [632, 183] width 42 height 22
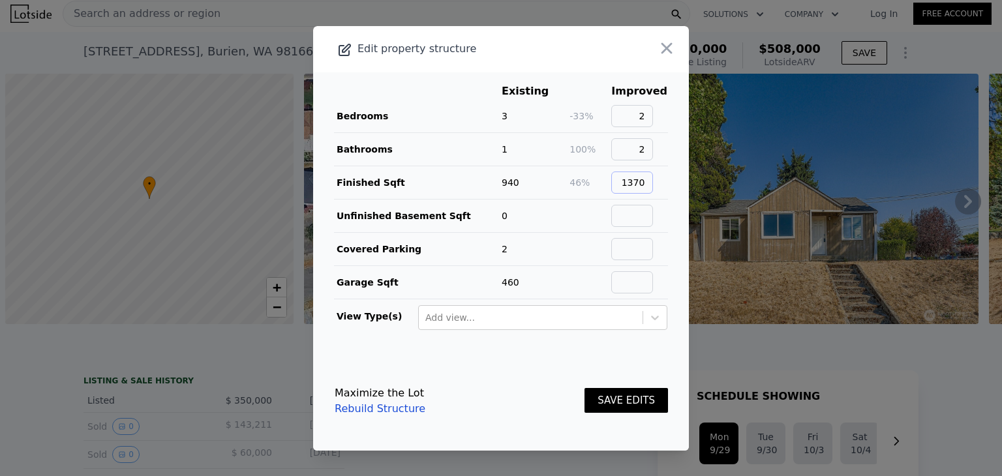
type input "1370"
click at [354, 410] on link "Rebuild Structure" at bounding box center [380, 409] width 91 height 16
click at [655, 53] on button "button" at bounding box center [666, 48] width 23 height 23
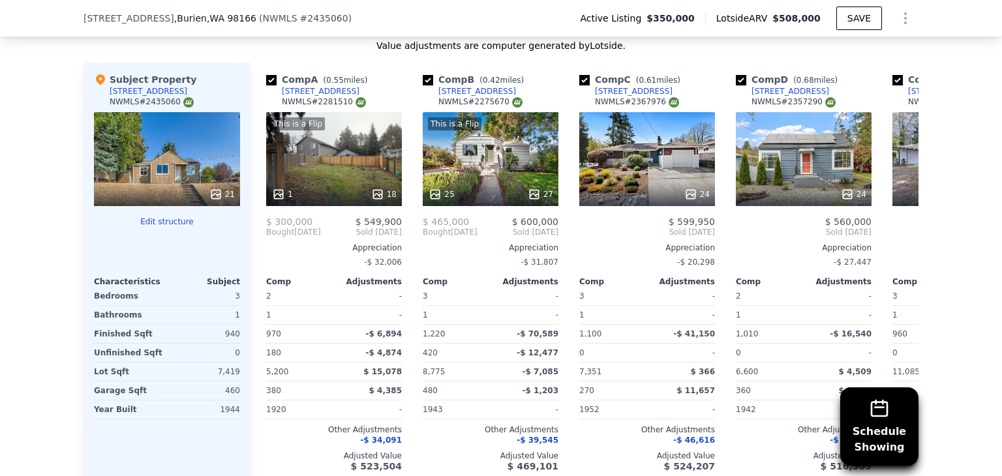
scroll to position [1333, 0]
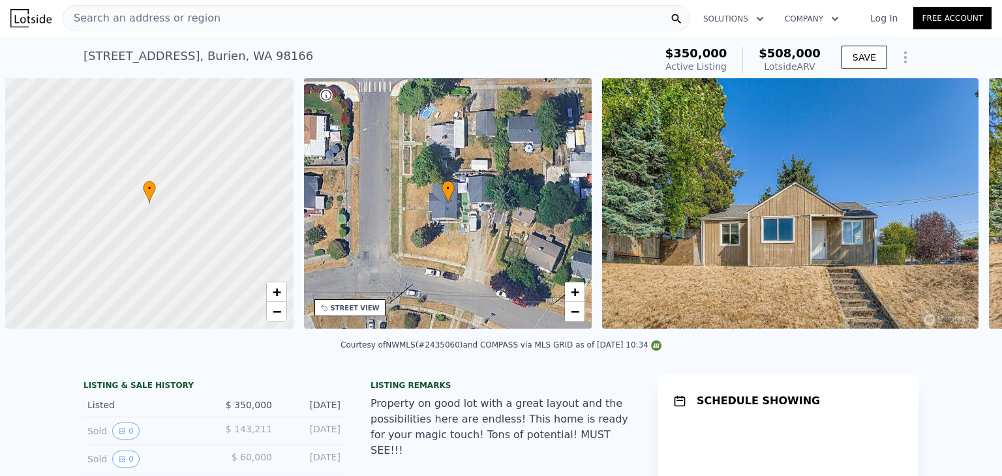
scroll to position [0, 5]
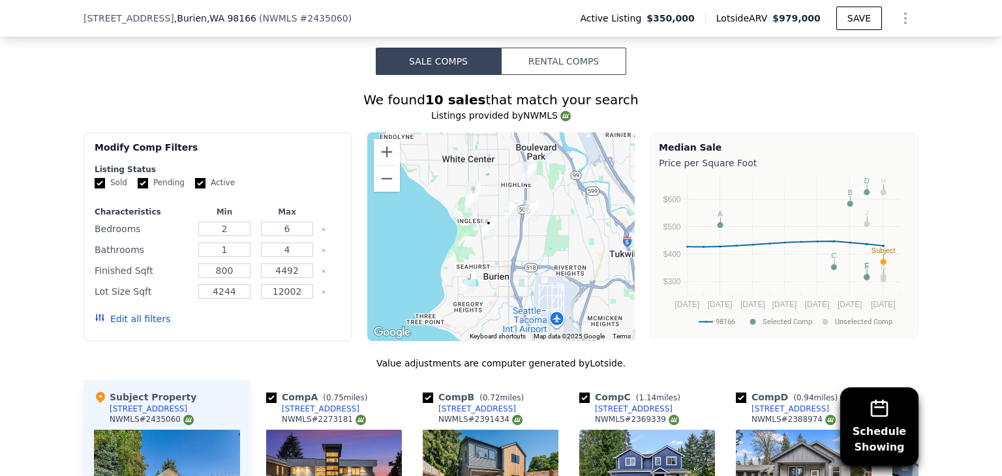
scroll to position [1012, 0]
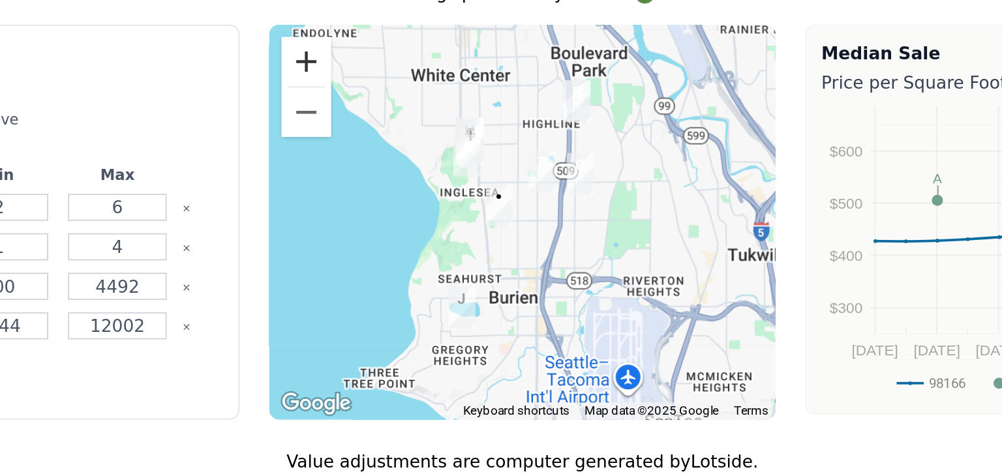
click at [379, 165] on button "Zoom in" at bounding box center [387, 155] width 26 height 26
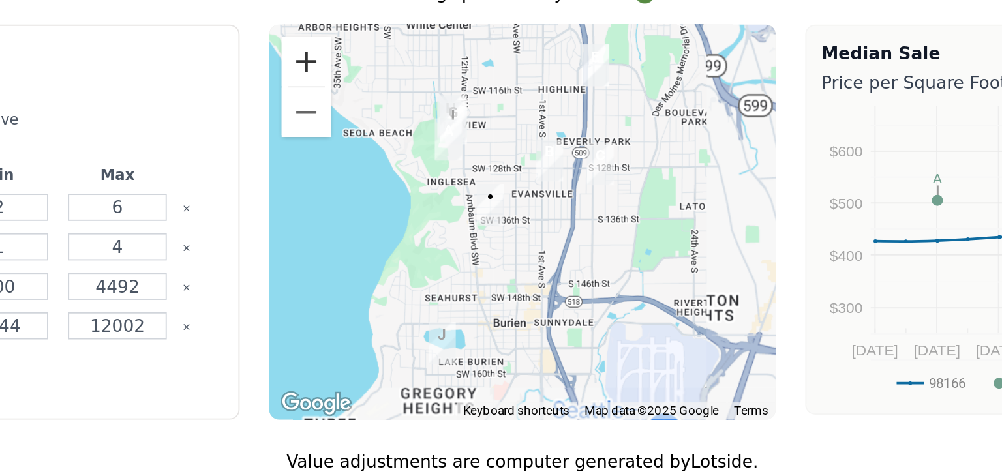
click at [379, 165] on button "Zoom in" at bounding box center [387, 155] width 26 height 26
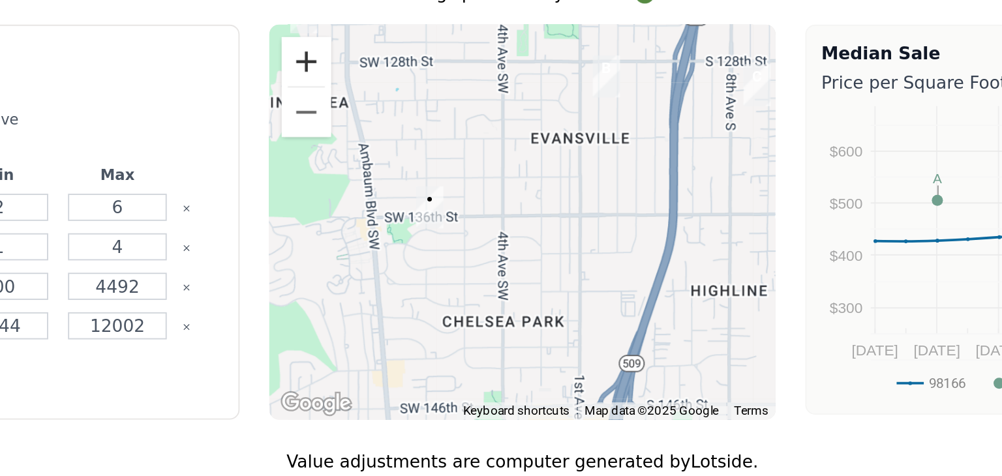
click at [381, 164] on button "Zoom in" at bounding box center [387, 155] width 26 height 26
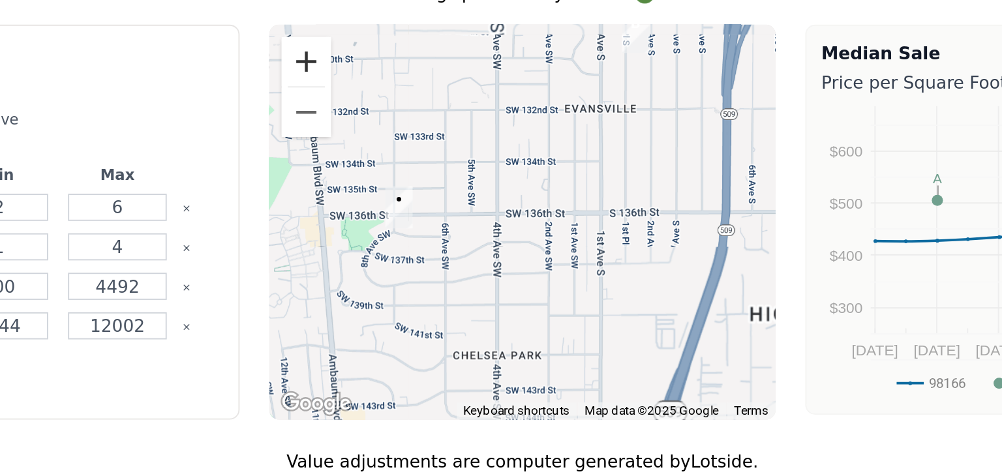
click at [381, 164] on button "Zoom in" at bounding box center [387, 155] width 26 height 26
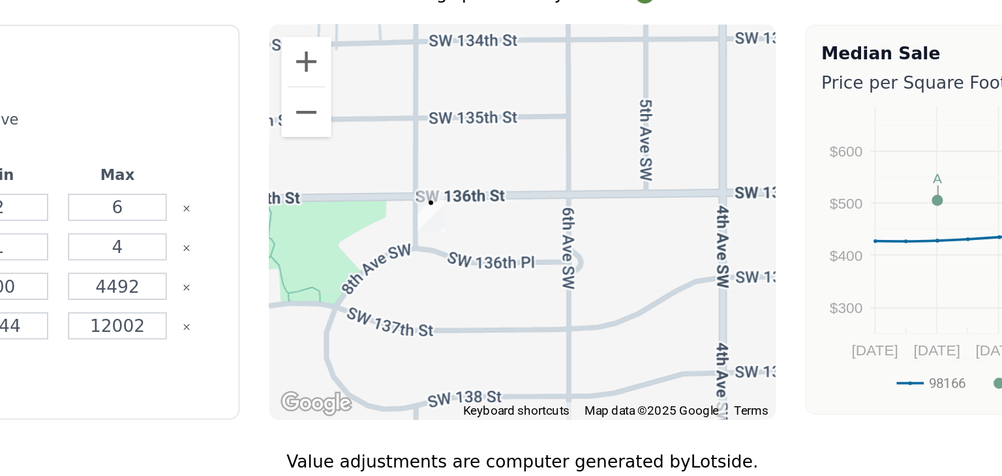
drag, startPoint x: 447, startPoint y: 240, endPoint x: 596, endPoint y: 238, distance: 148.7
click at [596, 238] on div at bounding box center [501, 240] width 268 height 209
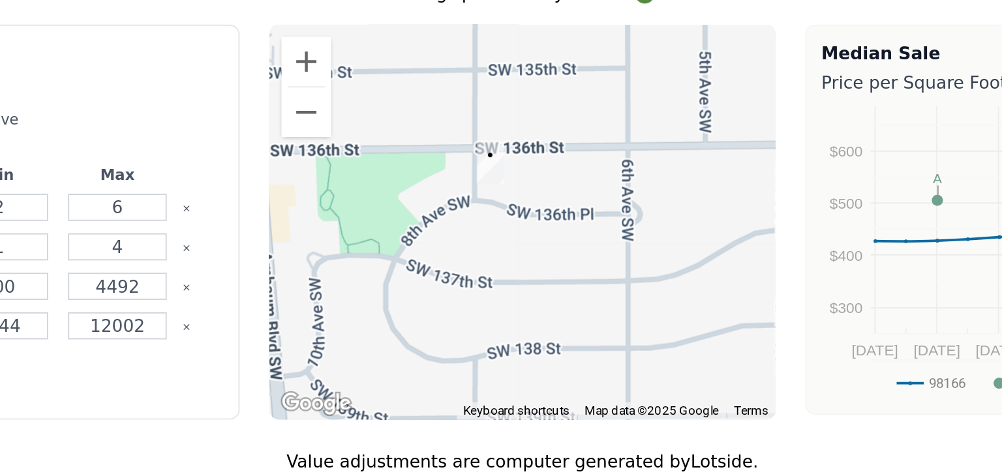
drag, startPoint x: 512, startPoint y: 251, endPoint x: 545, endPoint y: 224, distance: 42.6
click at [545, 224] on div at bounding box center [501, 240] width 268 height 209
click at [385, 192] on button "Zoom out" at bounding box center [387, 182] width 26 height 26
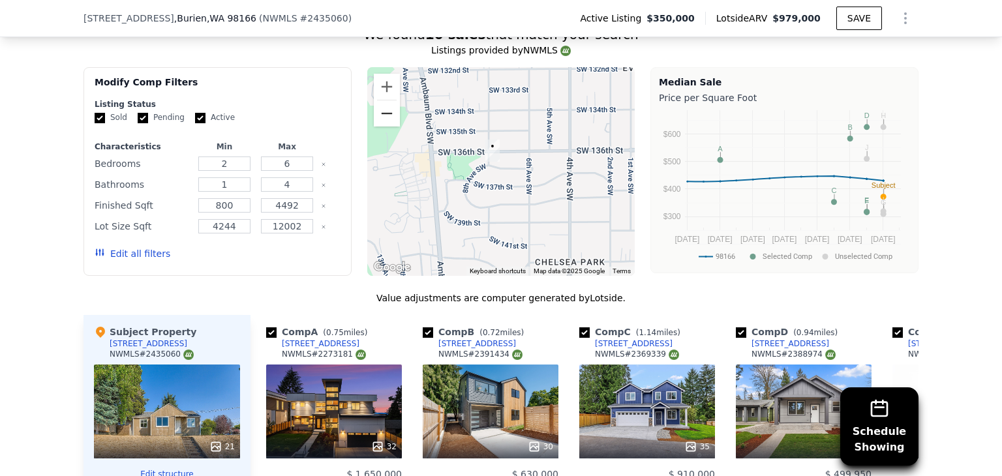
scroll to position [1082, 0]
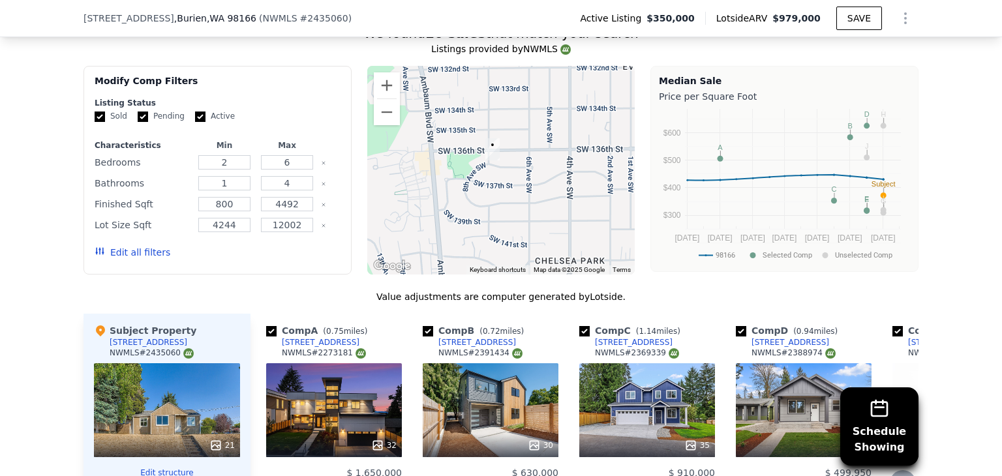
click at [266, 337] on input "checkbox" at bounding box center [271, 331] width 10 height 10
checkbox input "false"
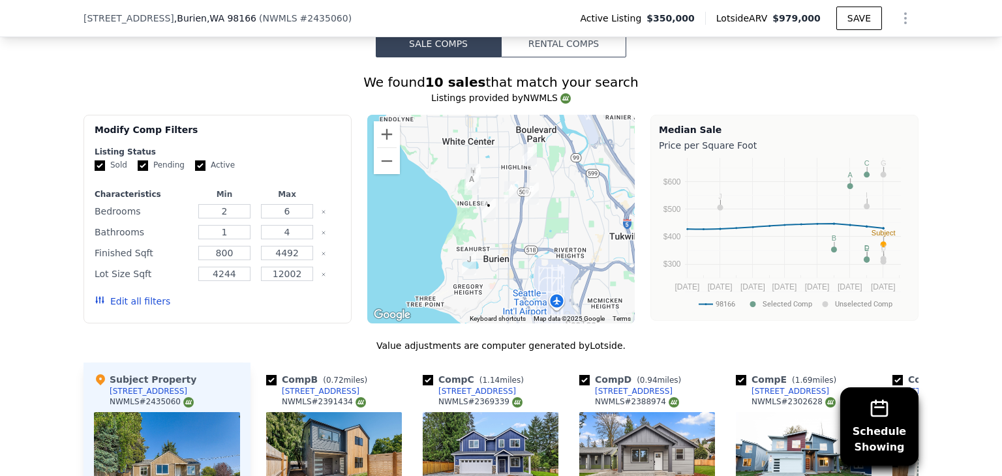
scroll to position [1033, 0]
click at [295, 219] on input "6" at bounding box center [287, 211] width 52 height 14
type input "2"
type input "3"
click at [241, 292] on button "Update Search" at bounding box center [290, 301] width 99 height 18
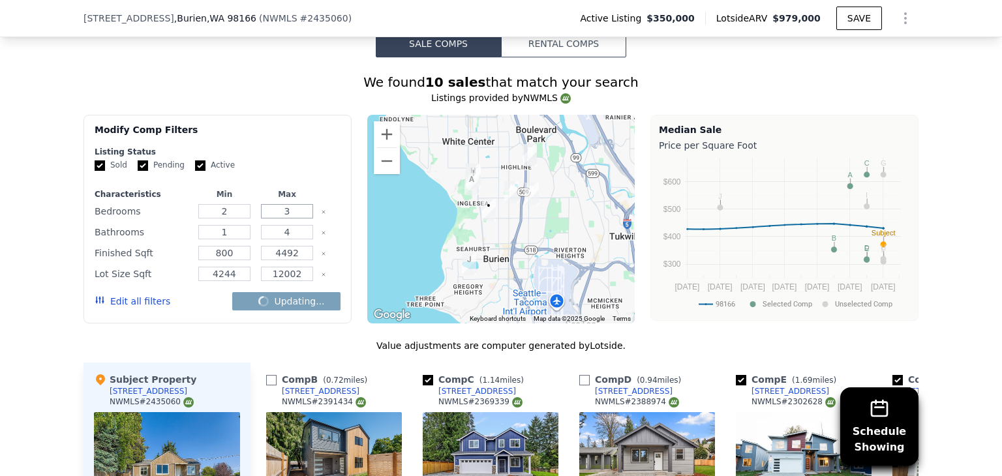
checkbox input "false"
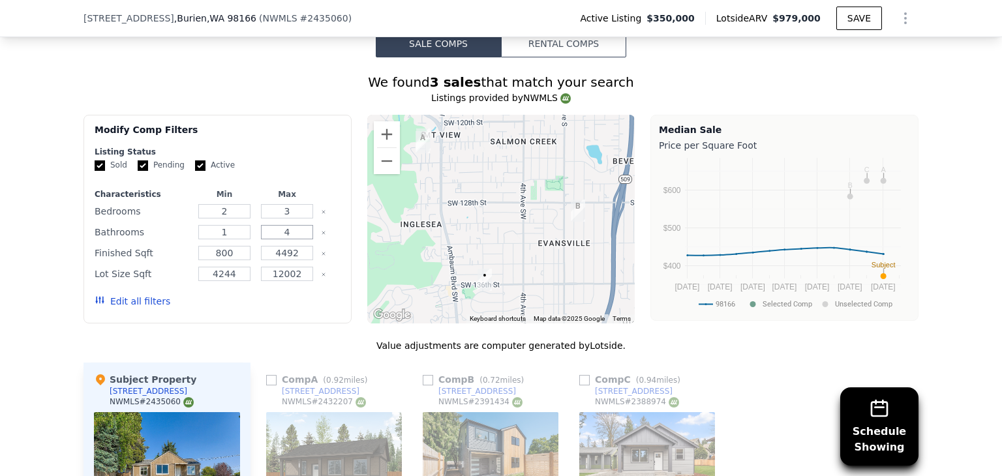
click at [298, 239] on input "4" at bounding box center [287, 232] width 52 height 14
type input "2"
click at [241, 292] on button "Update Search" at bounding box center [290, 301] width 99 height 18
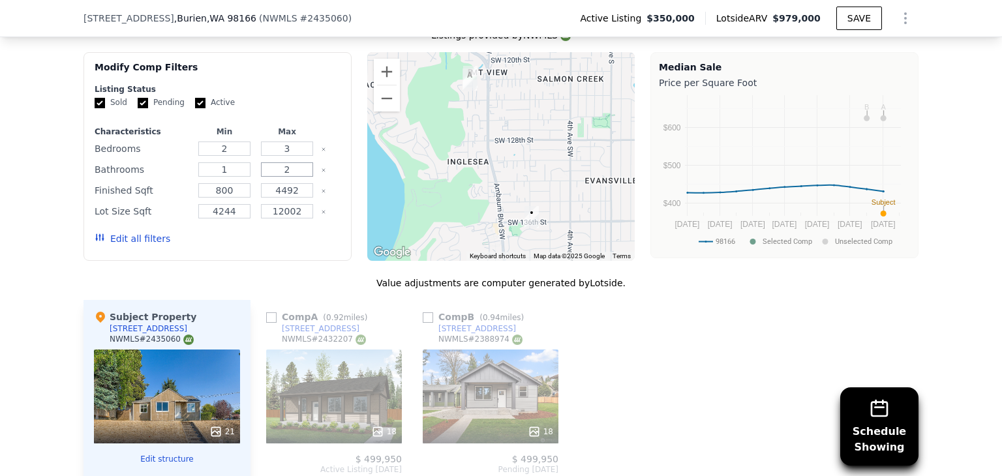
scroll to position [1095, 0]
